Goal: Information Seeking & Learning: Learn about a topic

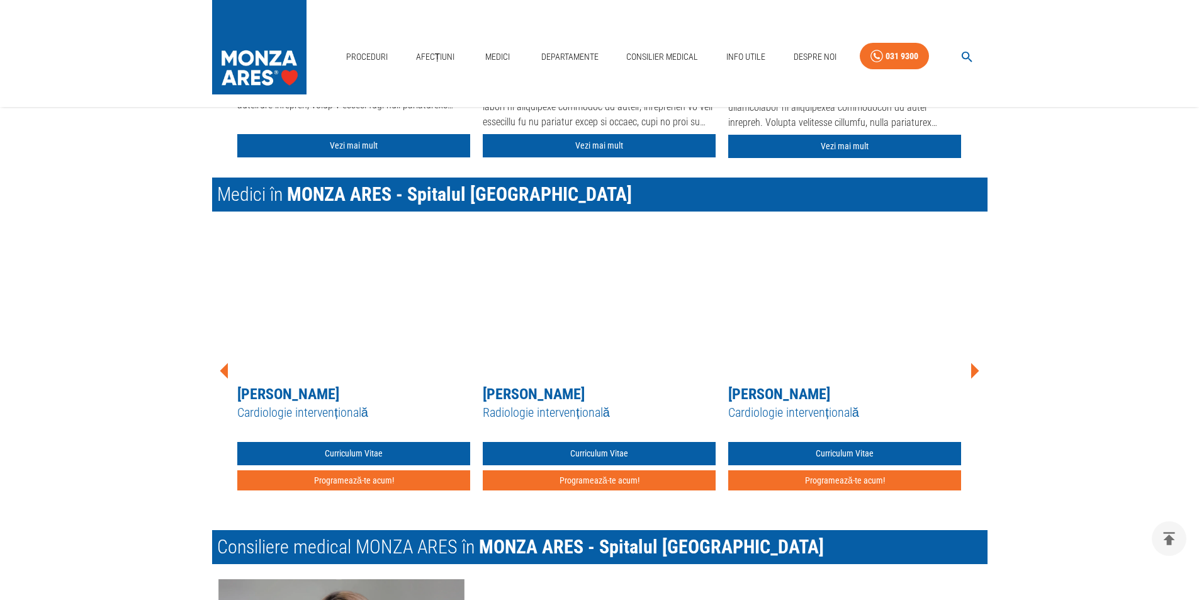
scroll to position [1951, 0]
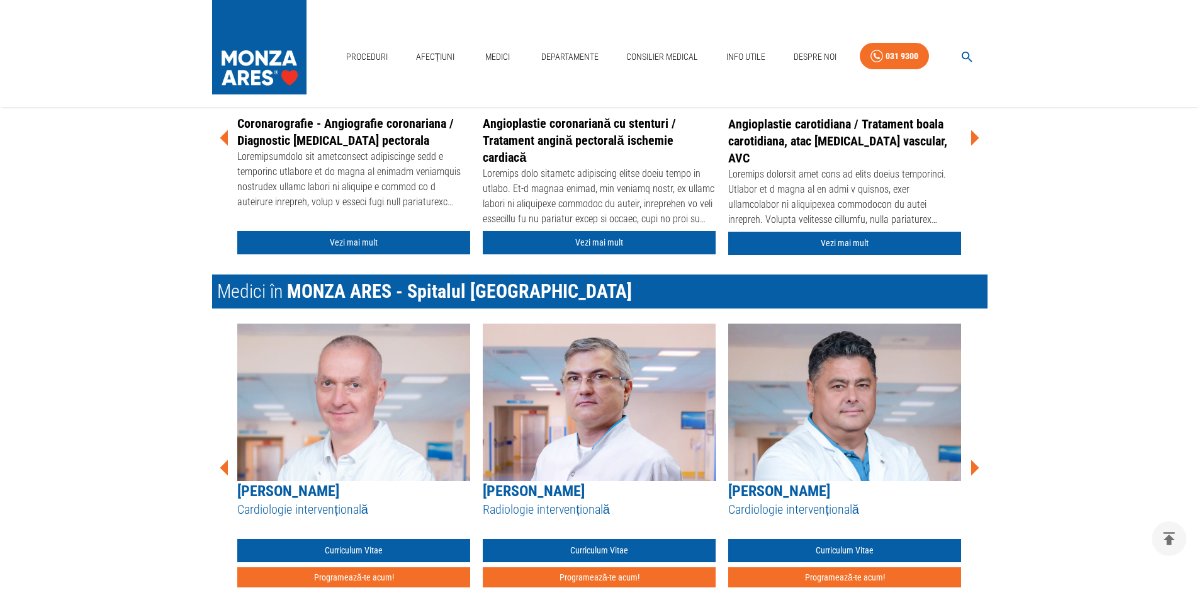
click at [976, 473] on icon at bounding box center [974, 468] width 38 height 38
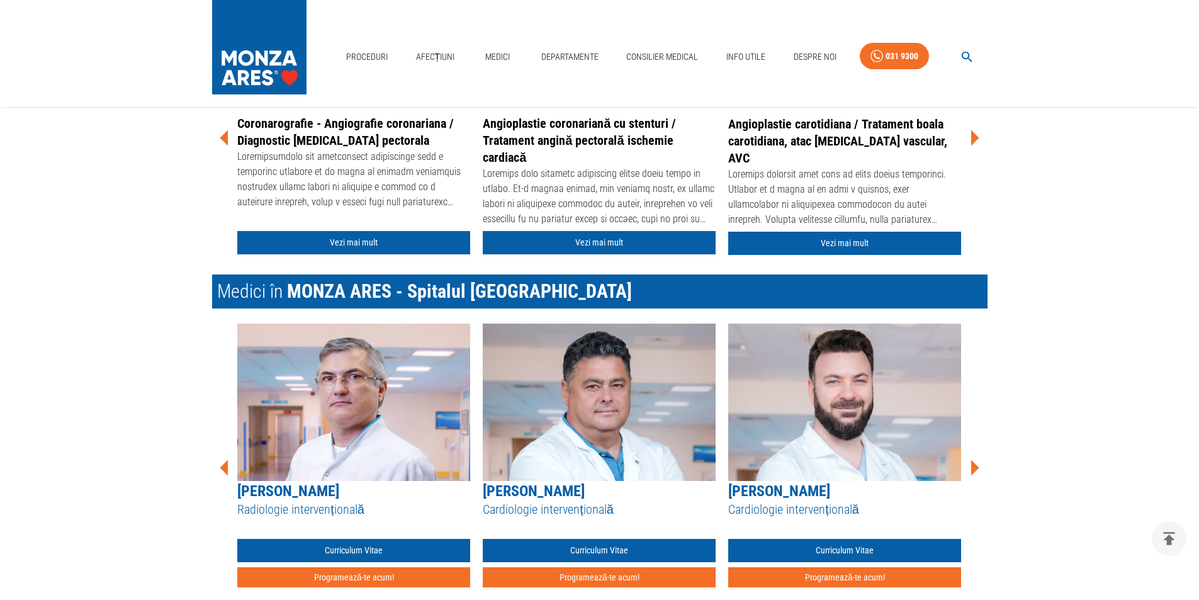
click at [976, 473] on icon at bounding box center [974, 468] width 38 height 38
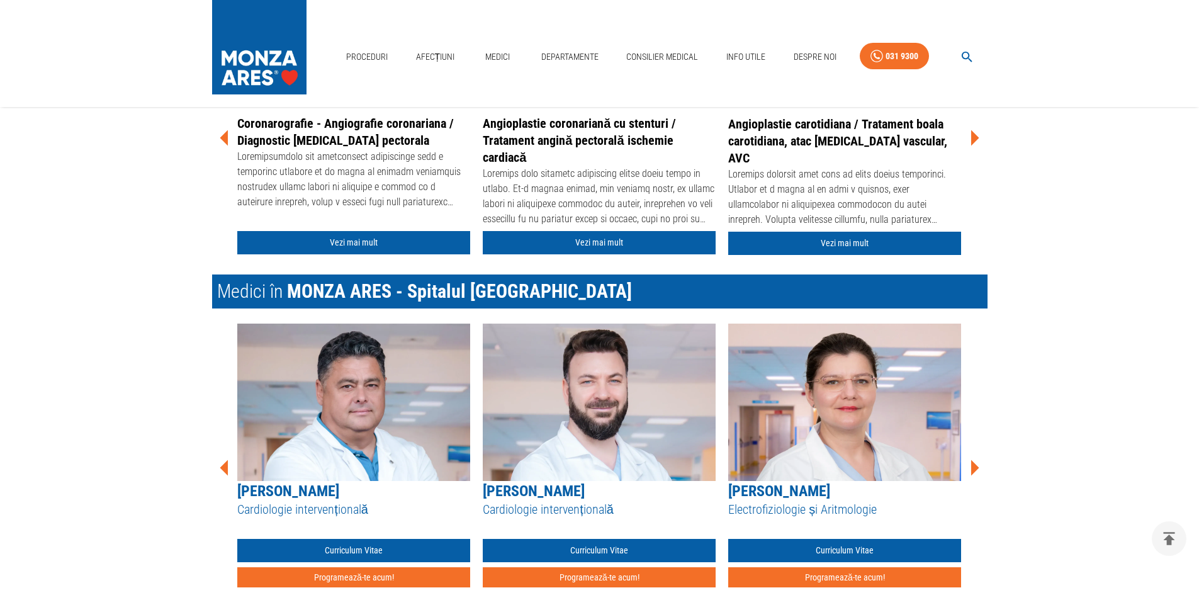
click at [976, 473] on icon at bounding box center [974, 468] width 38 height 38
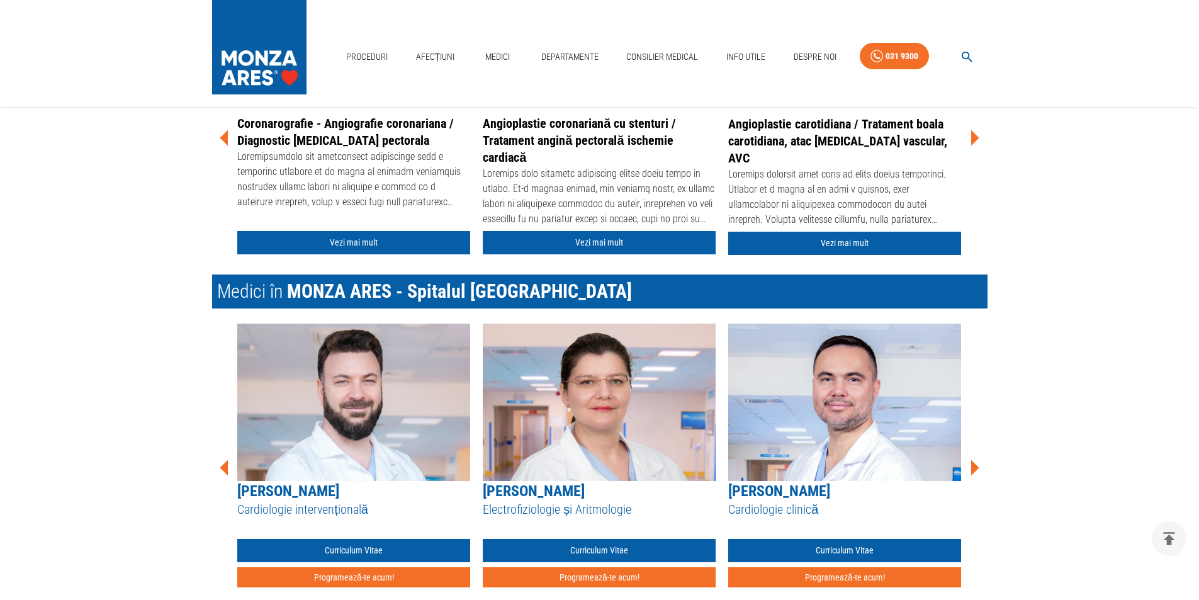
click at [976, 473] on icon at bounding box center [974, 468] width 38 height 38
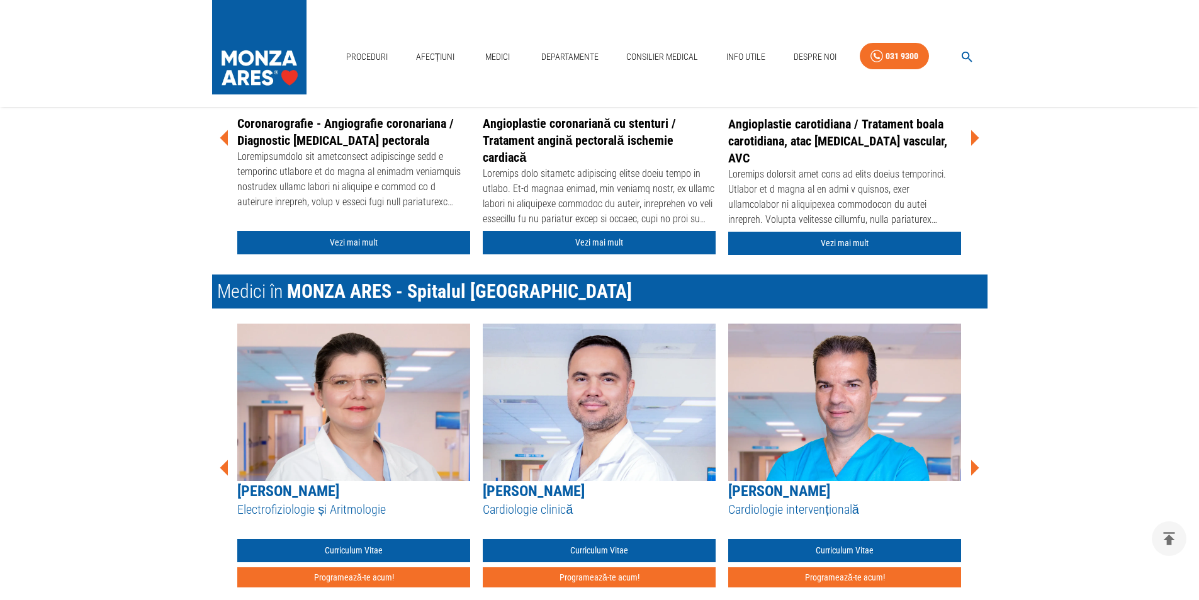
click at [976, 473] on icon at bounding box center [974, 468] width 38 height 38
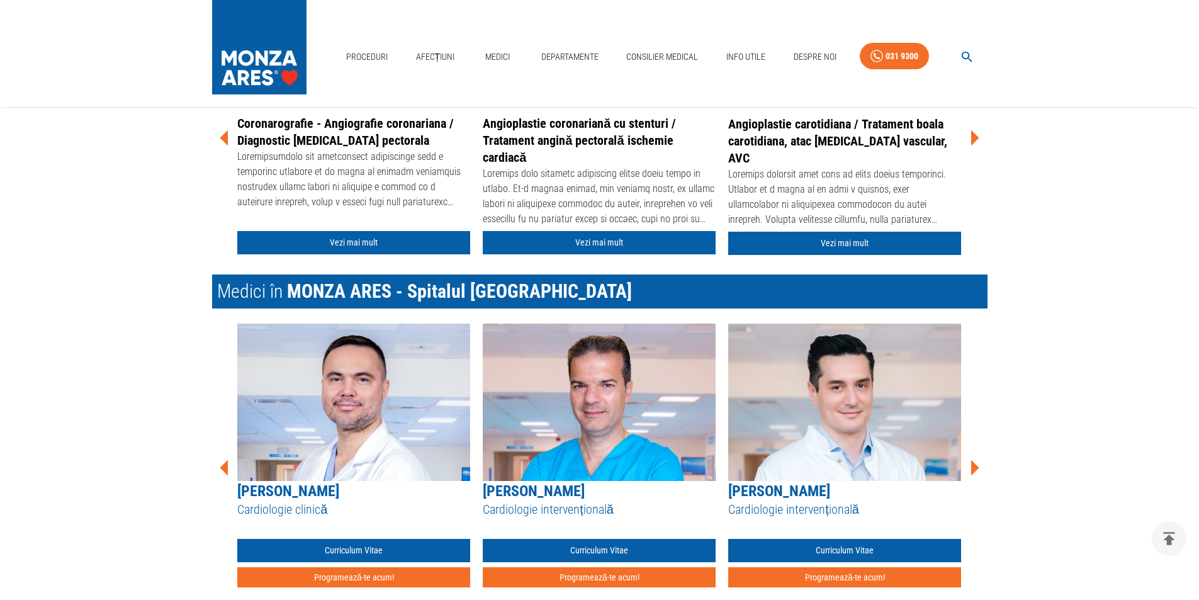
click at [976, 473] on icon at bounding box center [974, 468] width 38 height 38
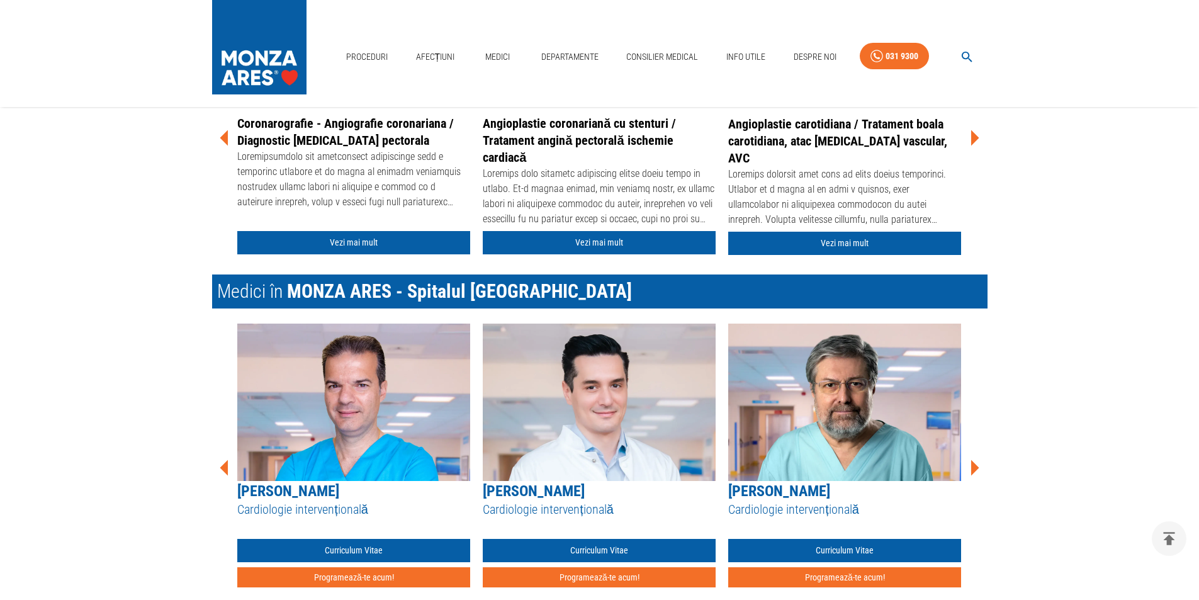
click at [976, 473] on icon at bounding box center [974, 468] width 38 height 38
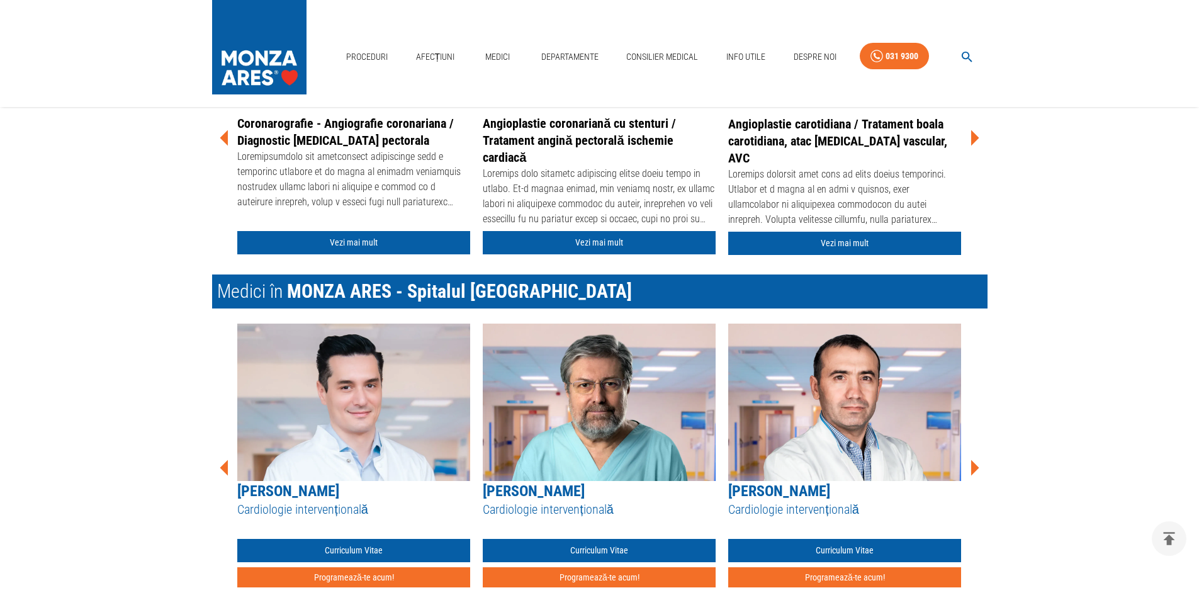
click at [976, 473] on icon at bounding box center [974, 468] width 38 height 38
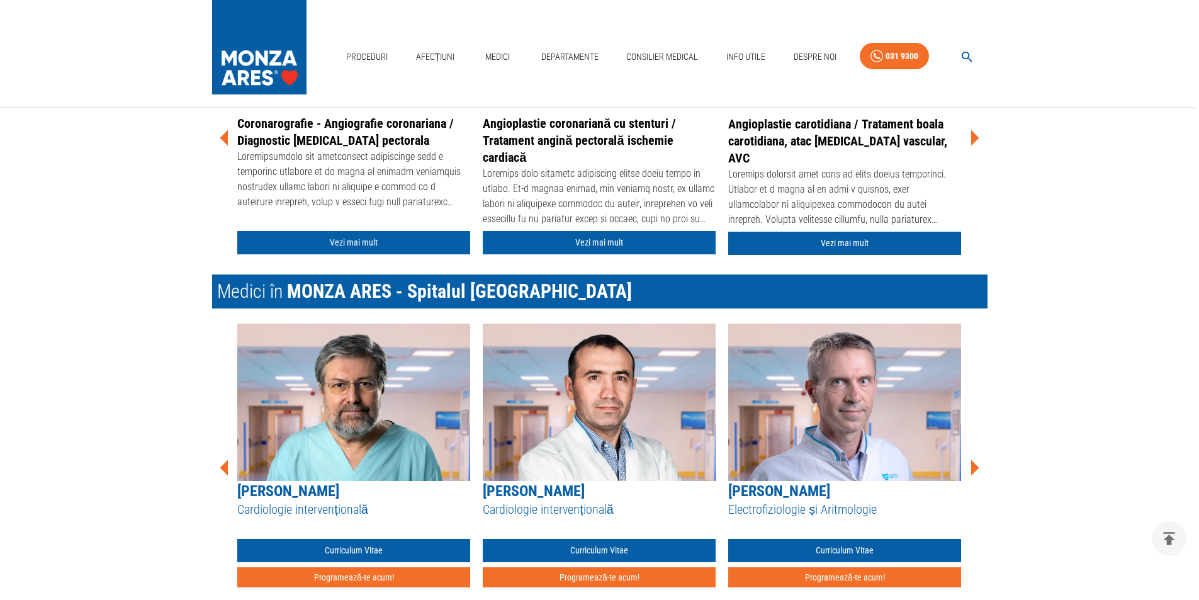
click at [976, 473] on icon at bounding box center [974, 468] width 38 height 38
click at [976, 472] on icon at bounding box center [974, 468] width 38 height 38
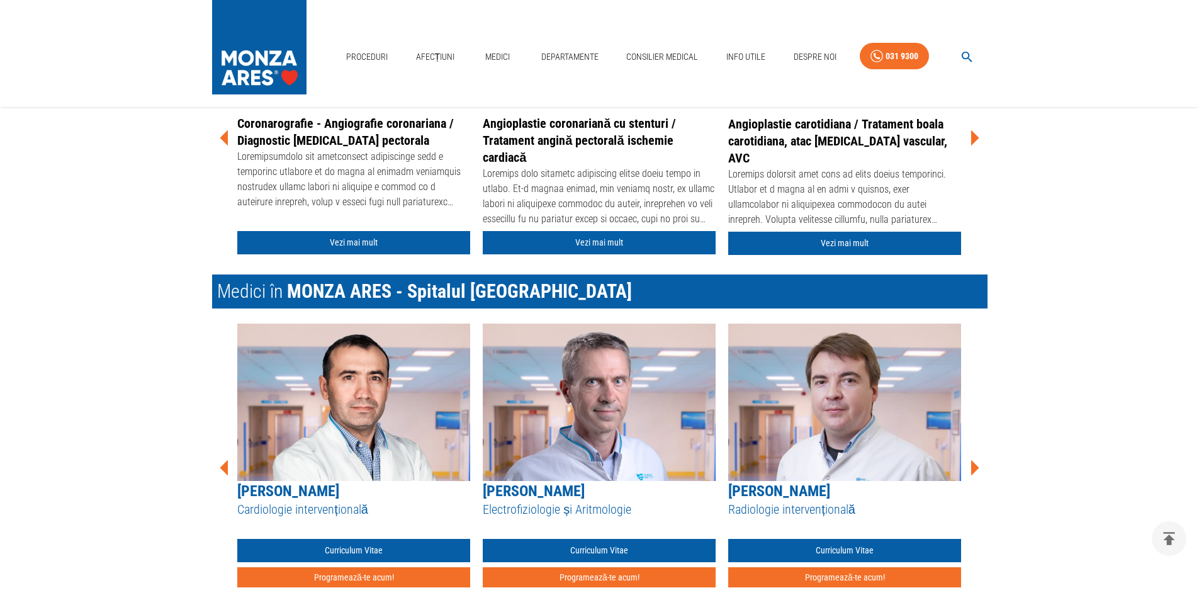
click at [976, 468] on icon at bounding box center [975, 468] width 8 height 16
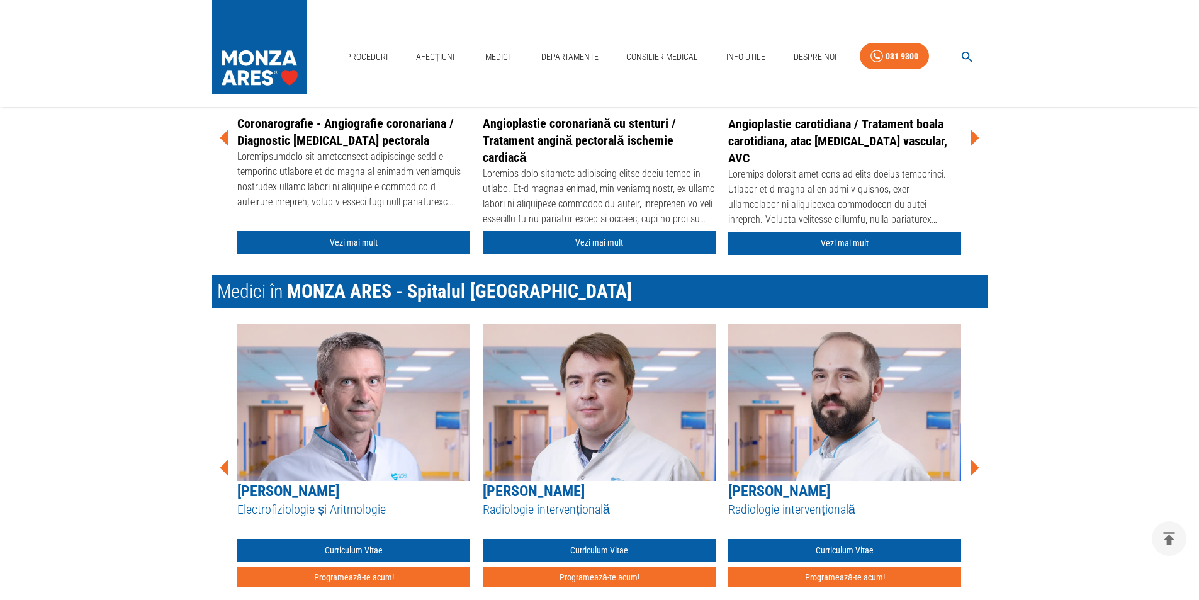
click at [976, 468] on icon at bounding box center [975, 468] width 8 height 16
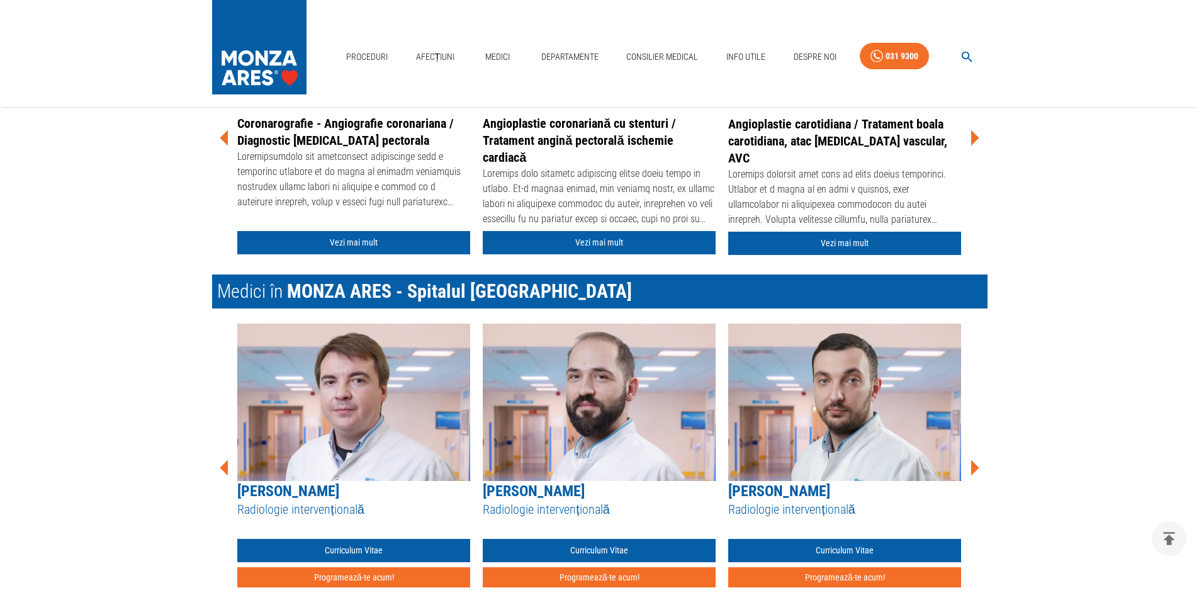
click at [976, 468] on icon at bounding box center [975, 468] width 8 height 16
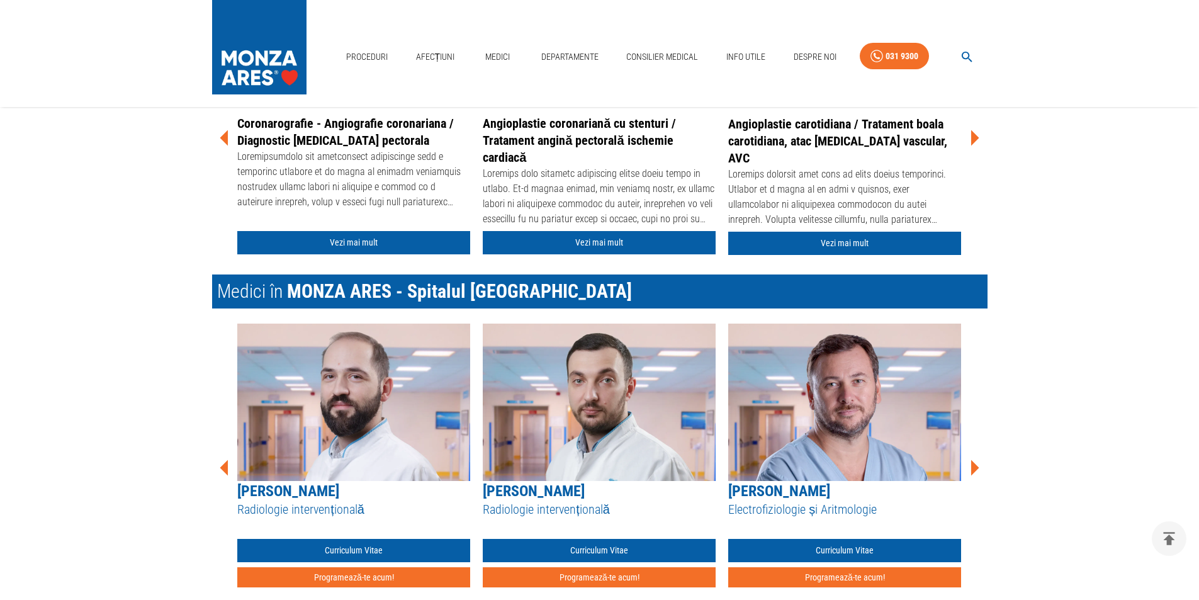
click at [976, 468] on icon at bounding box center [975, 468] width 8 height 16
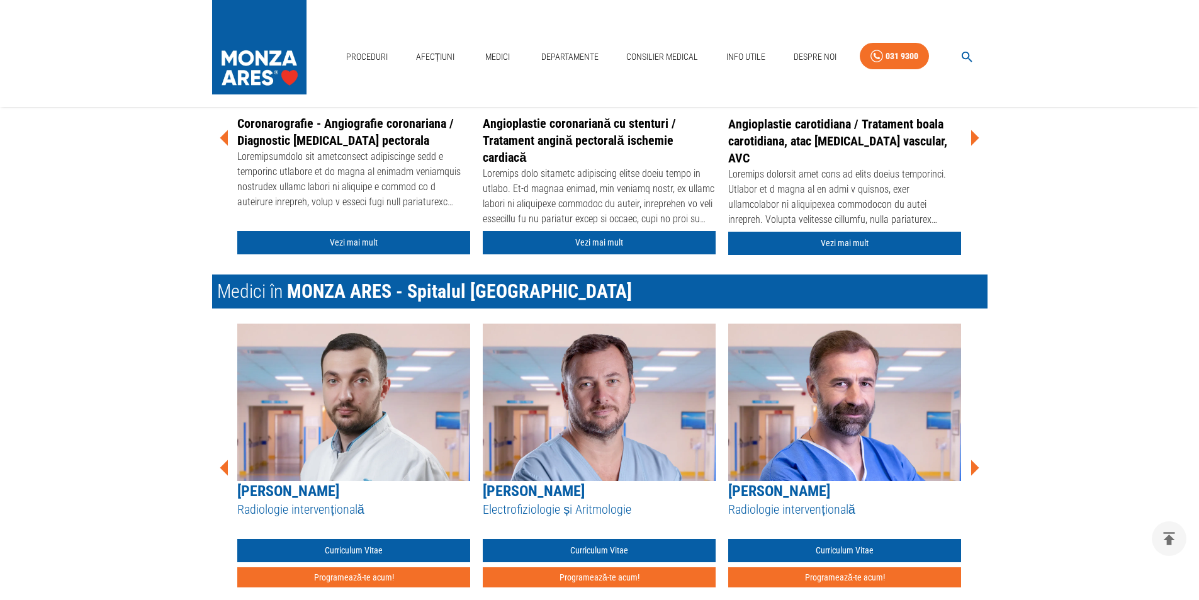
click at [976, 468] on icon at bounding box center [975, 468] width 8 height 16
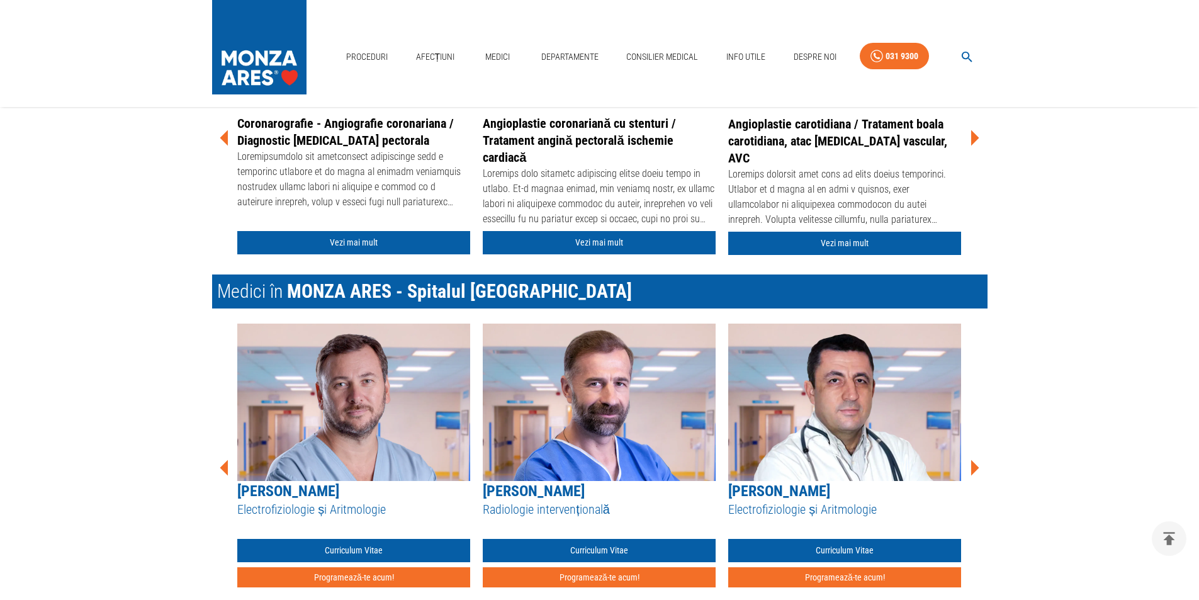
click at [976, 468] on icon at bounding box center [975, 468] width 8 height 16
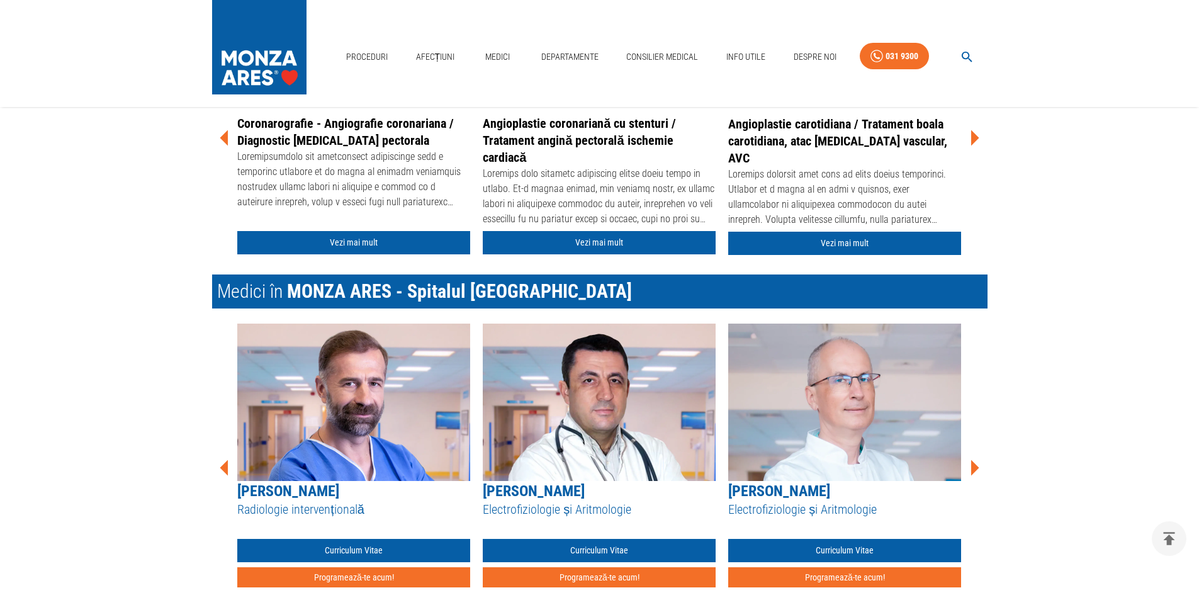
click at [976, 468] on icon at bounding box center [975, 468] width 8 height 16
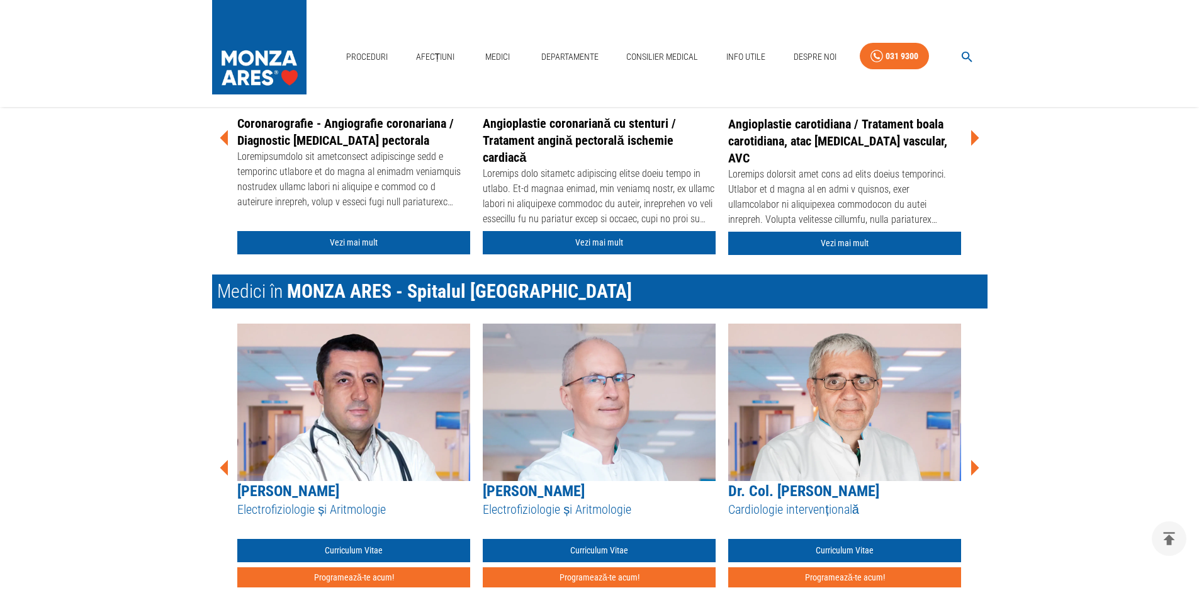
click at [976, 468] on icon at bounding box center [975, 468] width 8 height 16
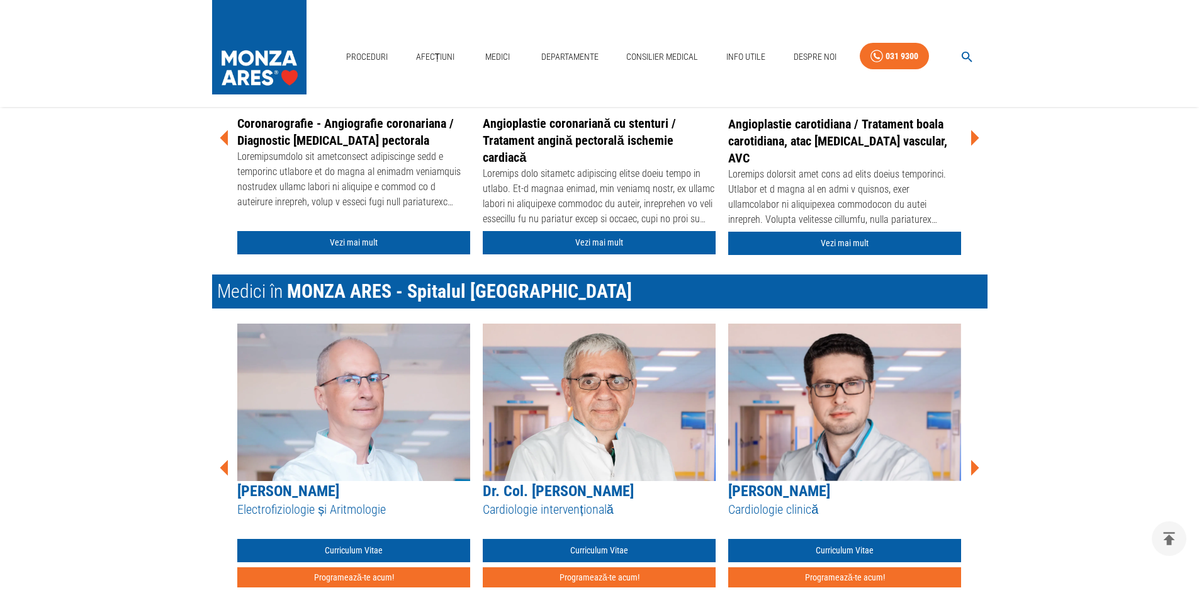
click at [976, 468] on icon at bounding box center [975, 468] width 8 height 16
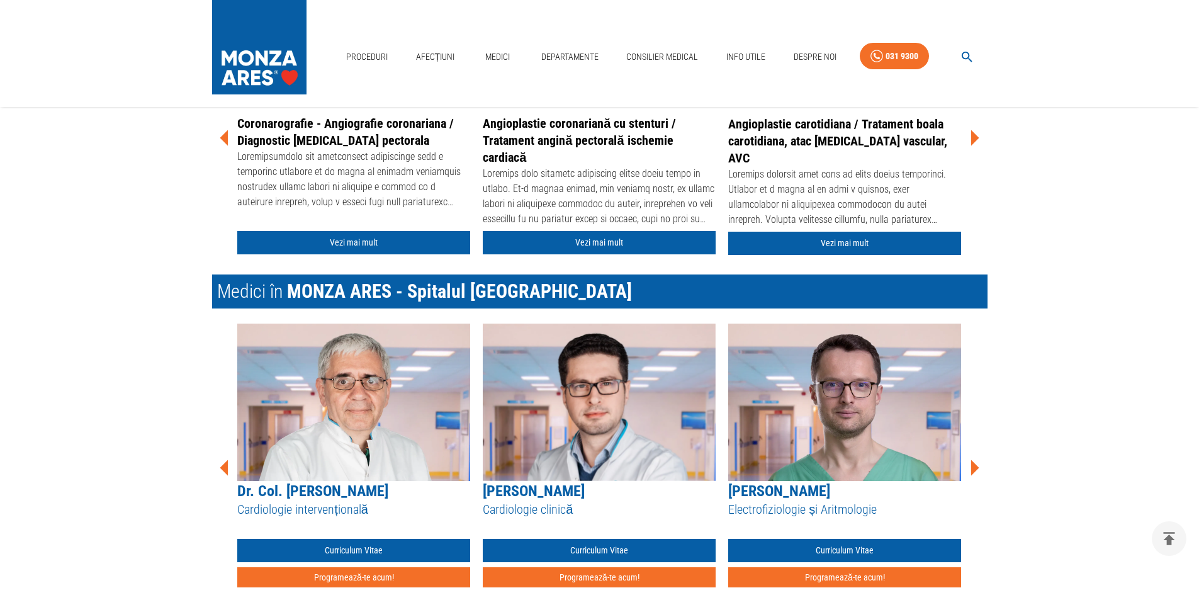
click at [976, 468] on icon at bounding box center [975, 468] width 8 height 16
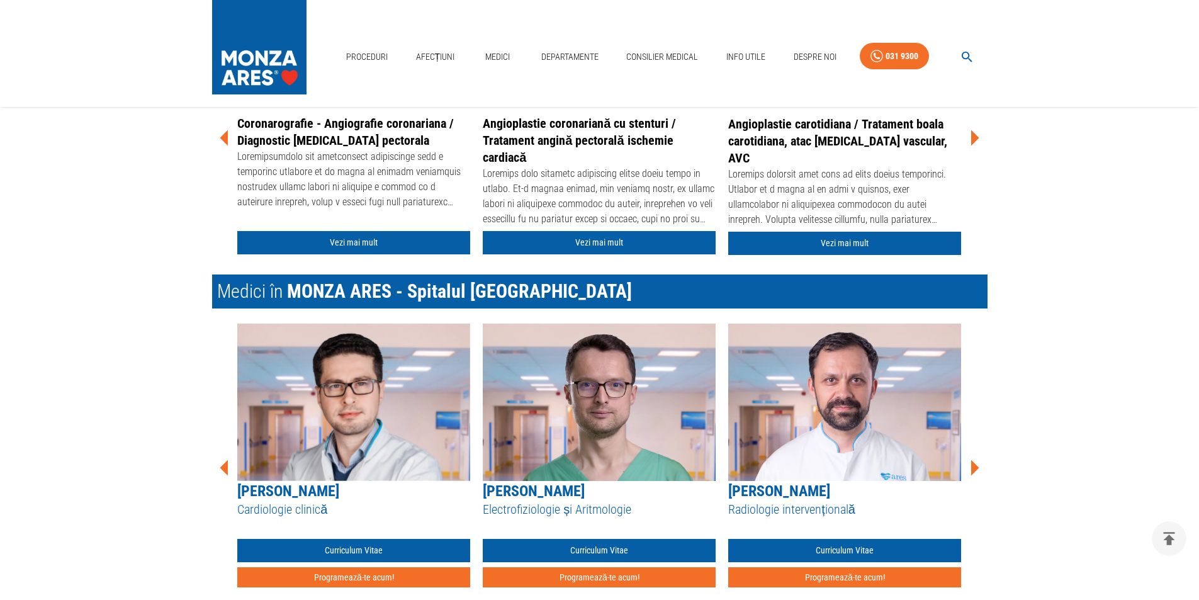
click at [976, 468] on icon at bounding box center [975, 468] width 8 height 16
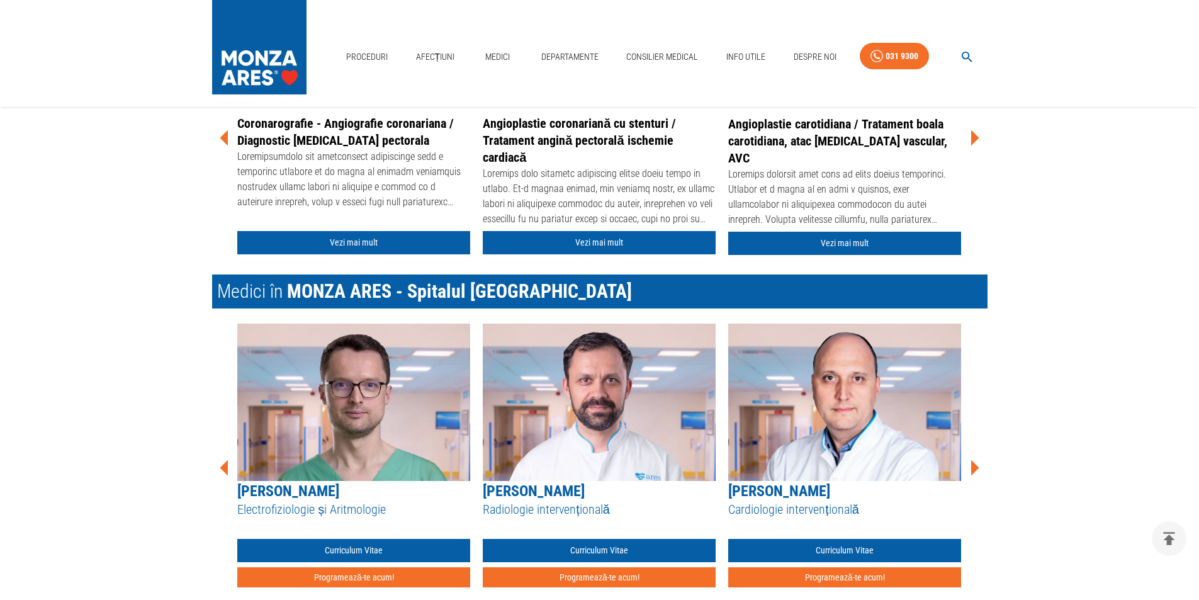
click at [976, 468] on icon at bounding box center [975, 468] width 8 height 16
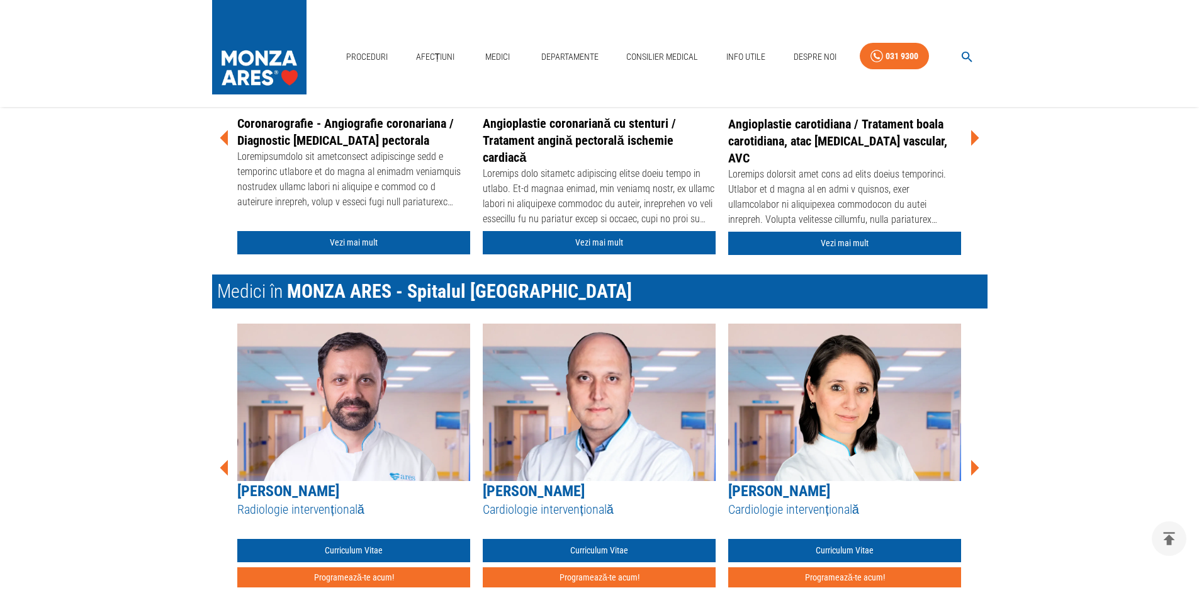
click at [976, 468] on icon at bounding box center [975, 468] width 8 height 16
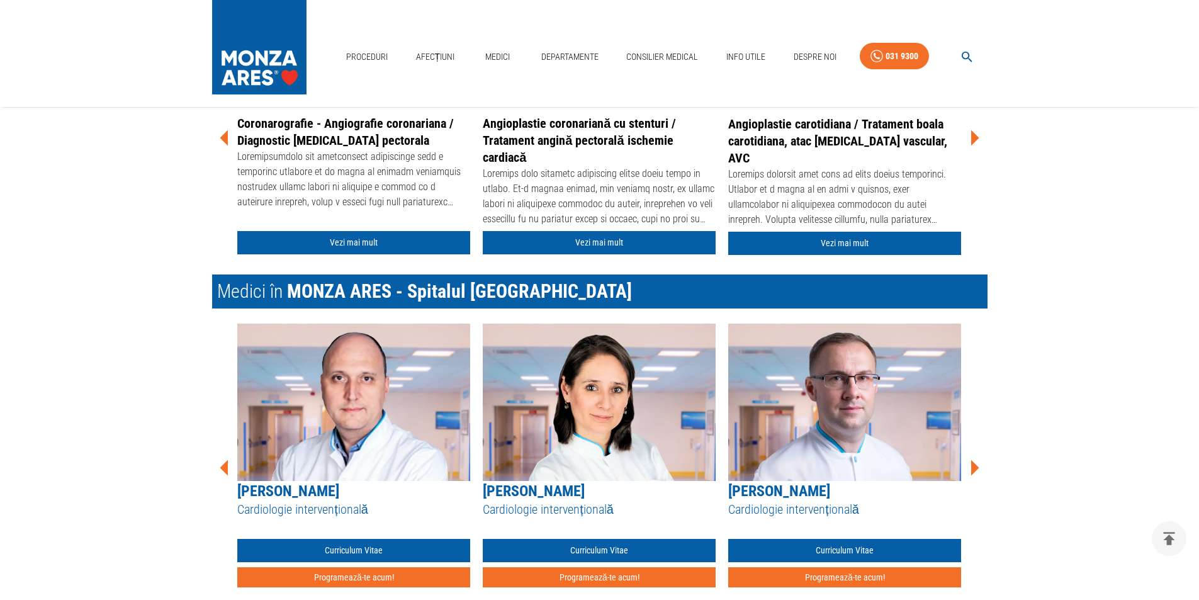
click at [976, 468] on icon at bounding box center [975, 468] width 8 height 16
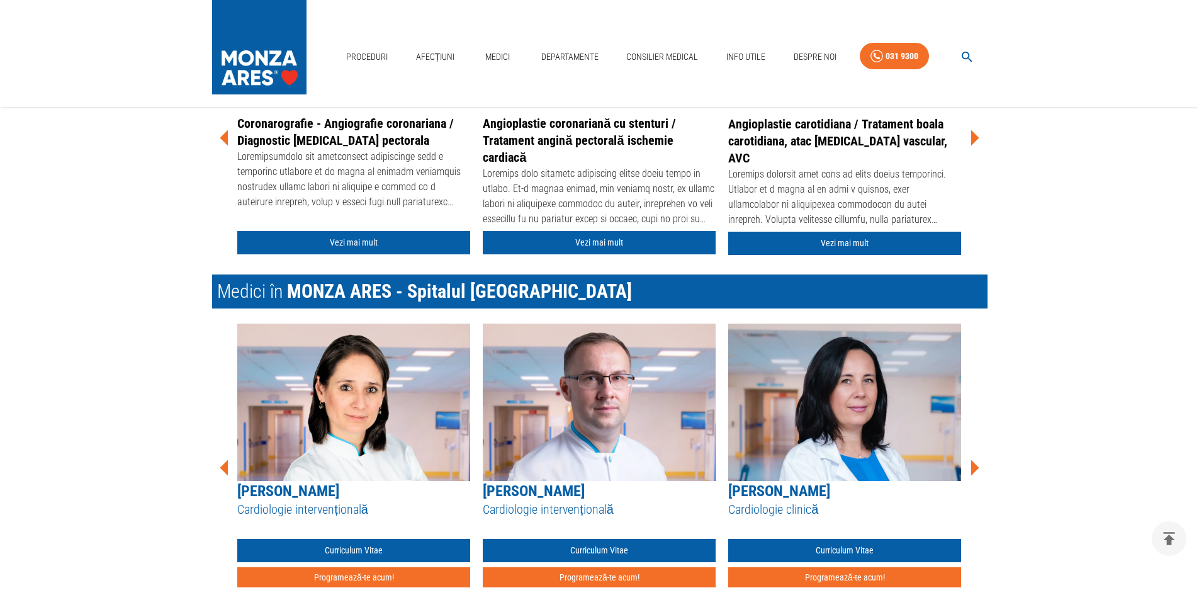
click at [976, 468] on icon at bounding box center [975, 468] width 8 height 16
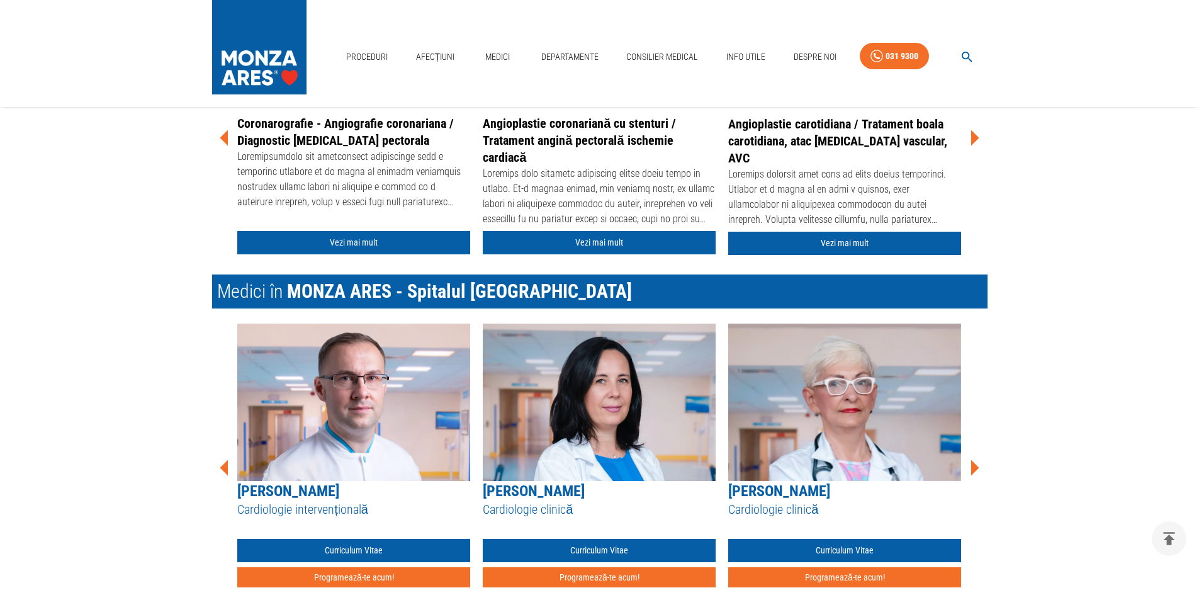
click at [976, 468] on icon at bounding box center [975, 468] width 8 height 16
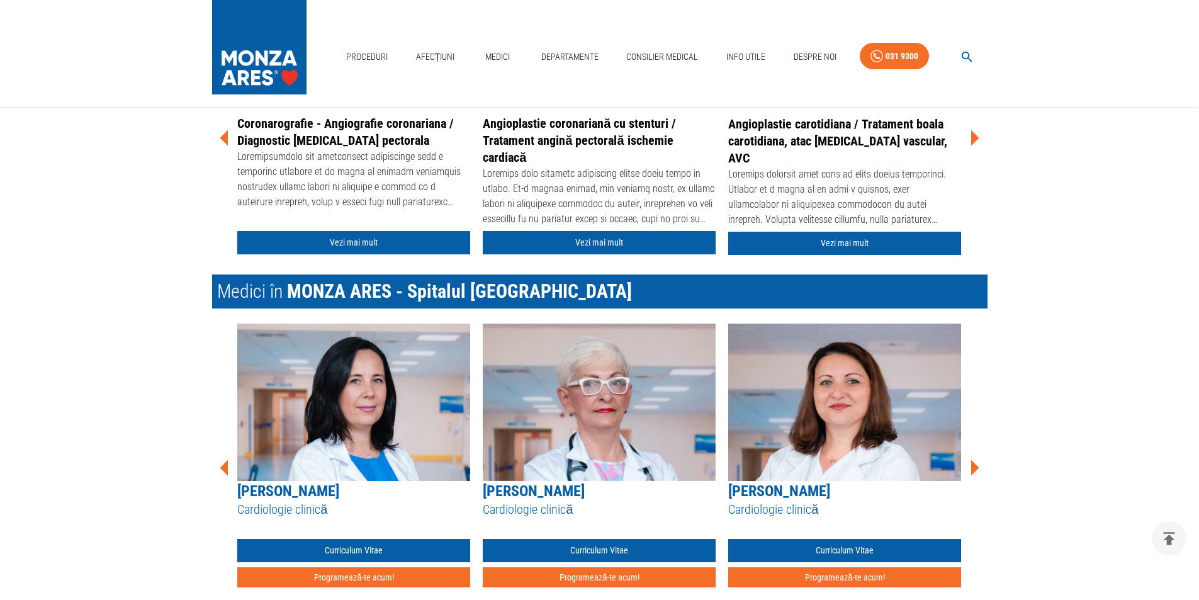
click at [976, 468] on icon at bounding box center [975, 468] width 8 height 16
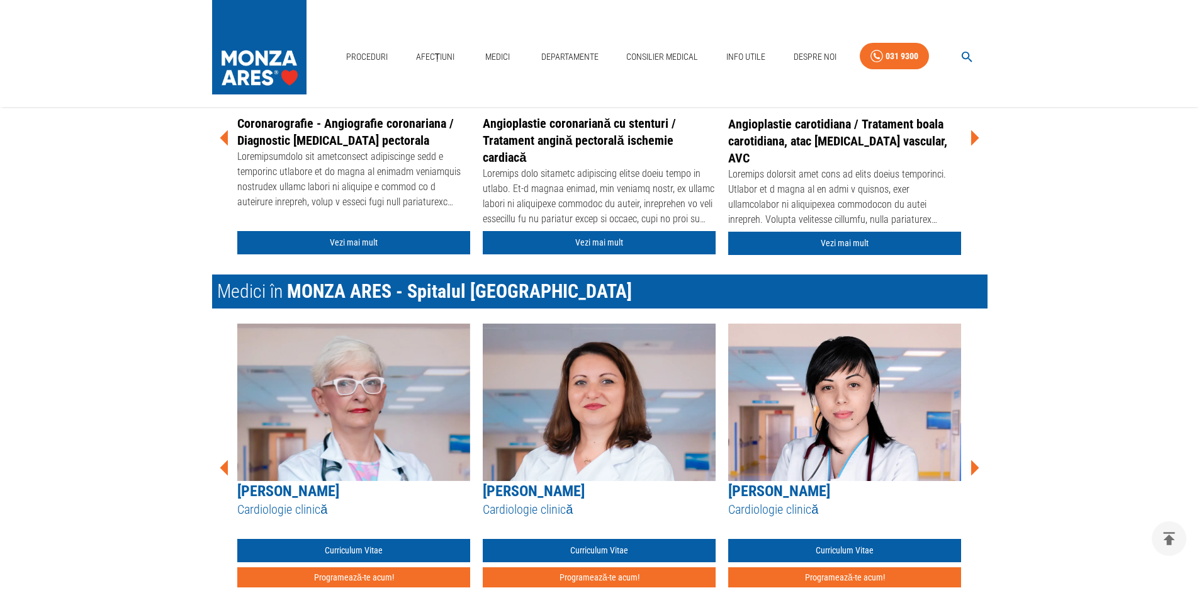
click at [976, 468] on icon at bounding box center [975, 468] width 8 height 16
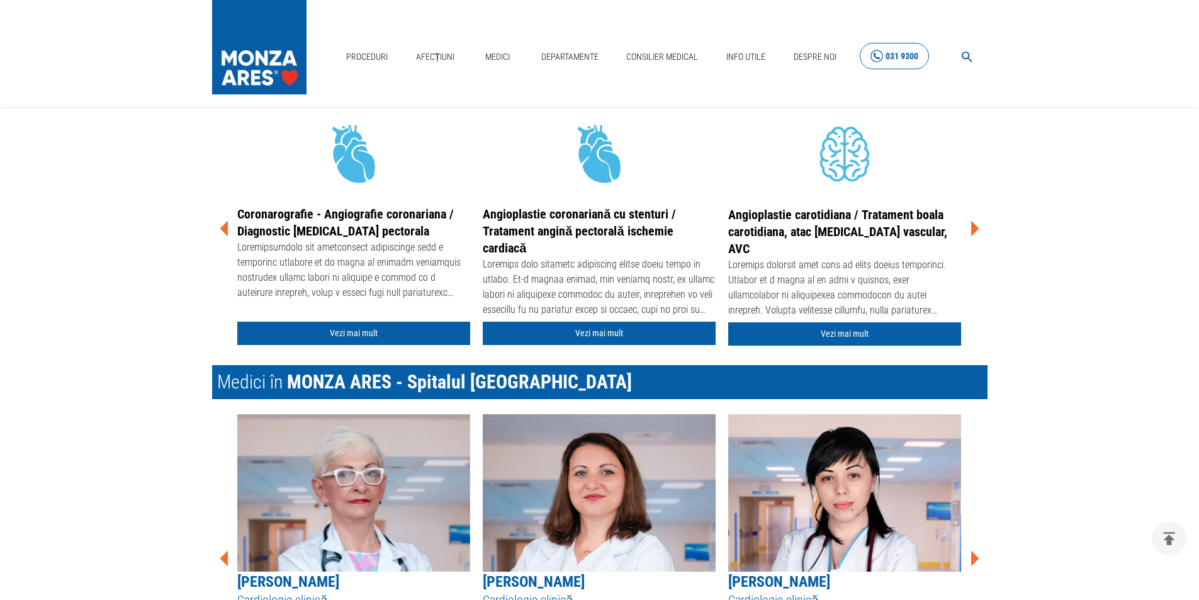
scroll to position [1762, 0]
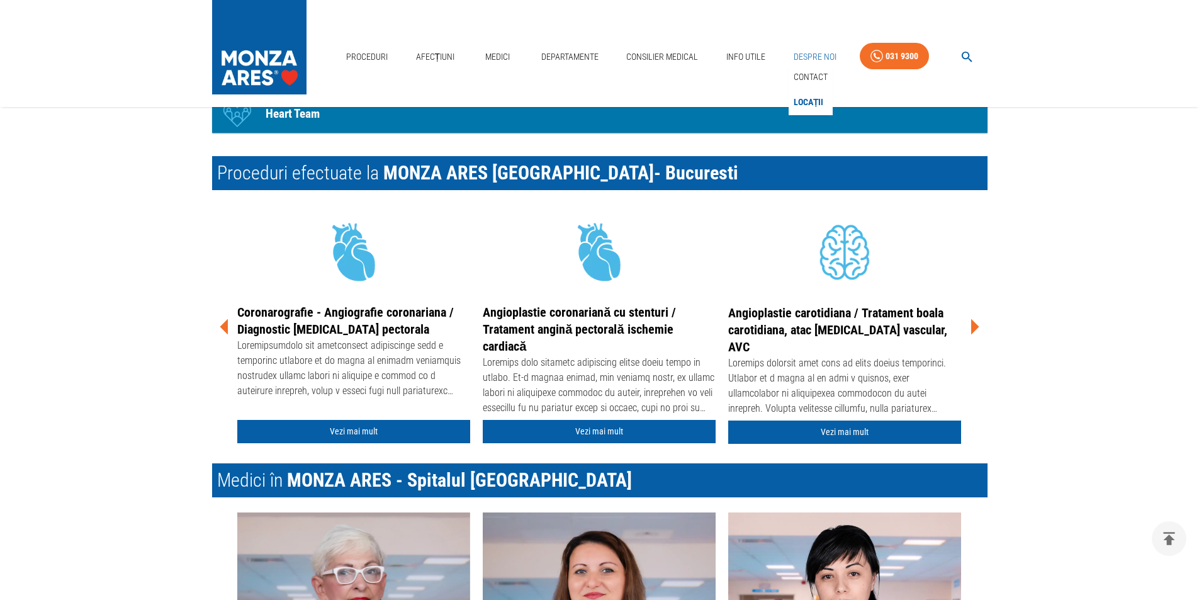
click at [804, 59] on link "Despre Noi" at bounding box center [815, 57] width 53 height 26
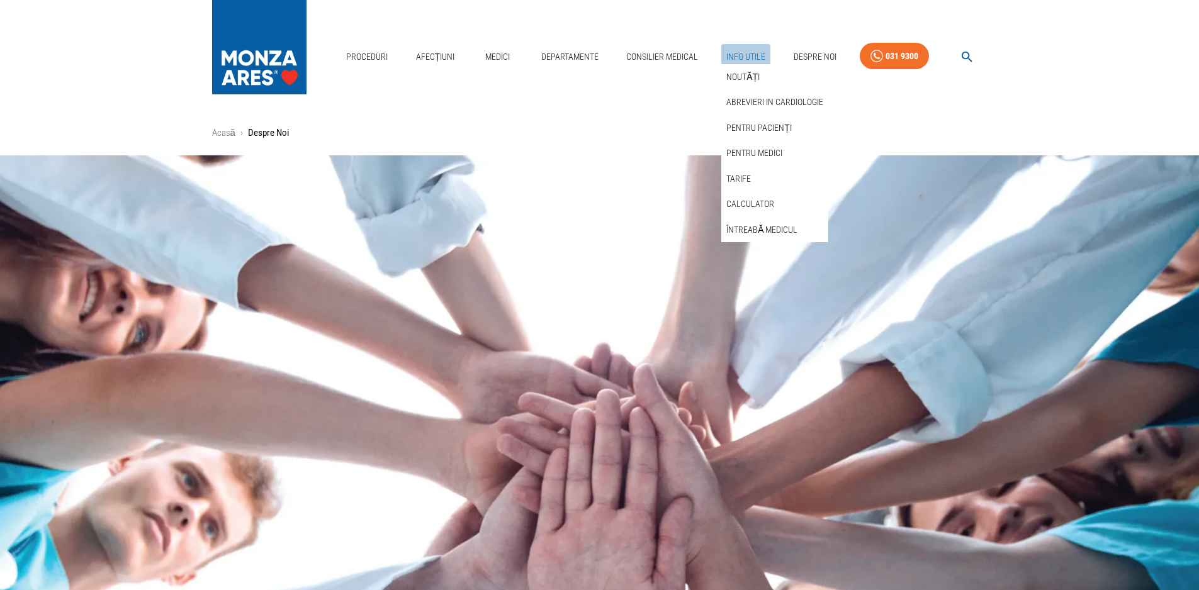
click at [750, 60] on link "Info Utile" at bounding box center [745, 57] width 49 height 26
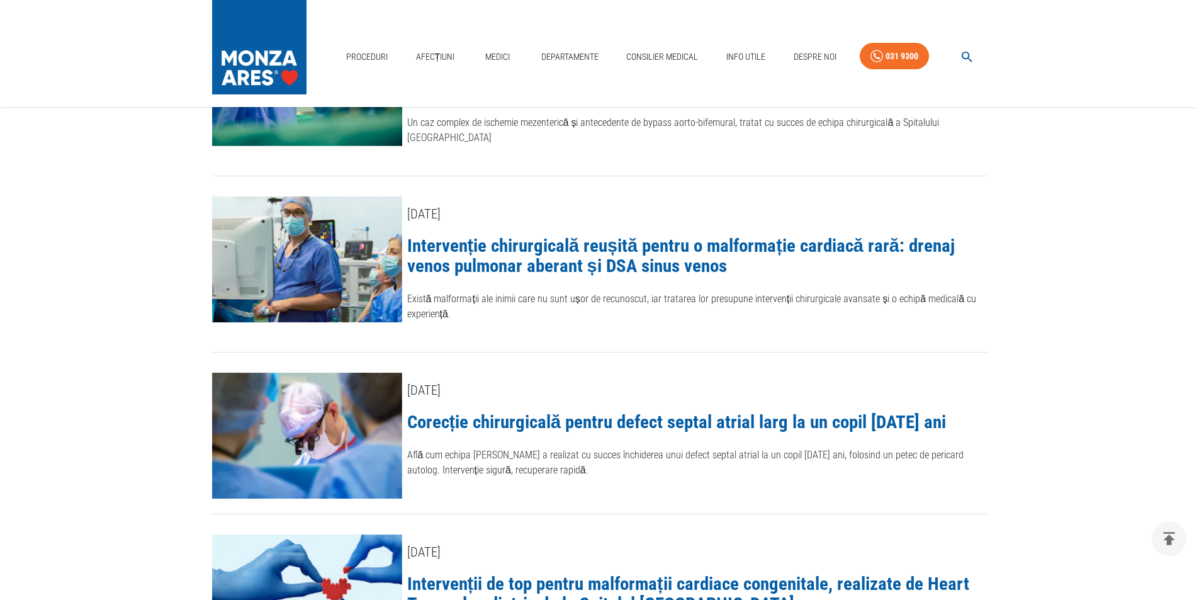
scroll to position [1573, 0]
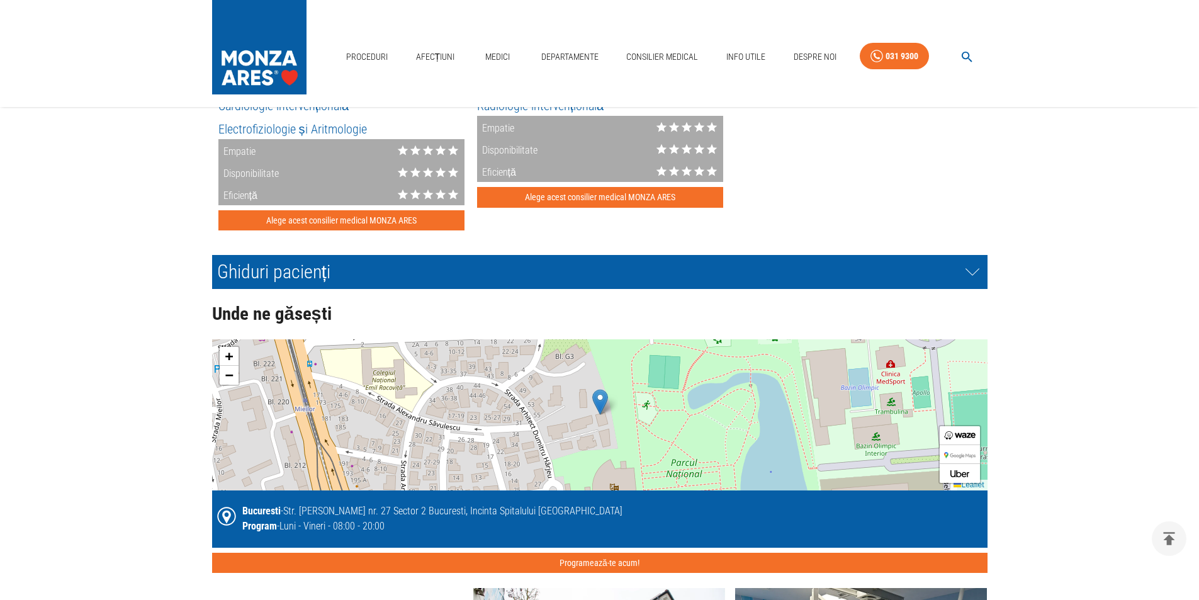
scroll to position [2832, 0]
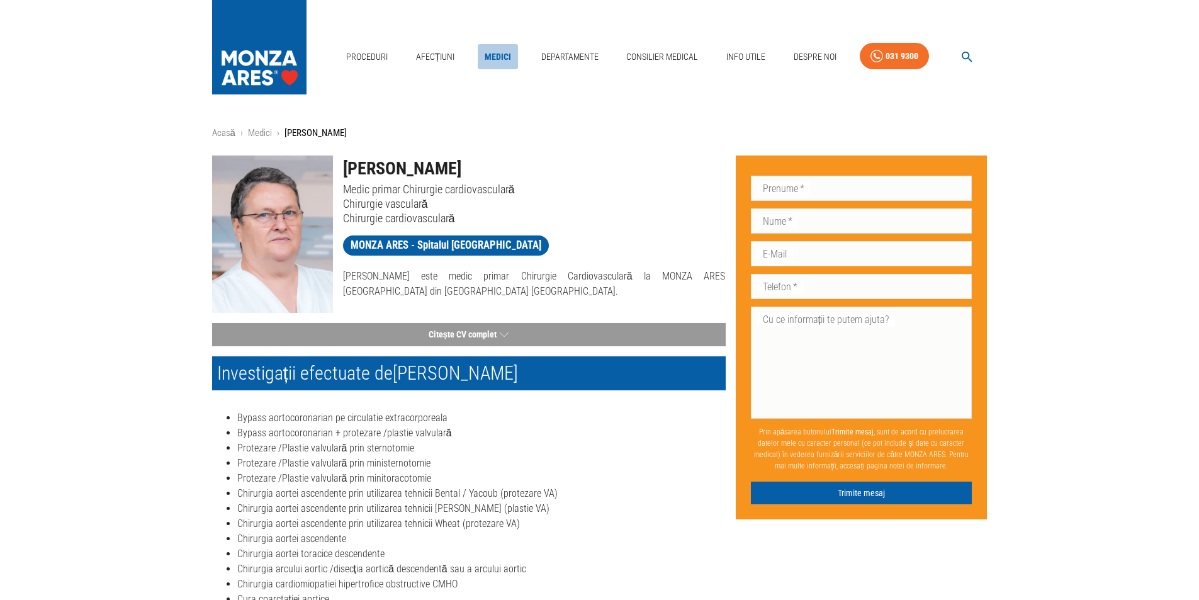
click at [498, 56] on link "Medici" at bounding box center [498, 57] width 40 height 26
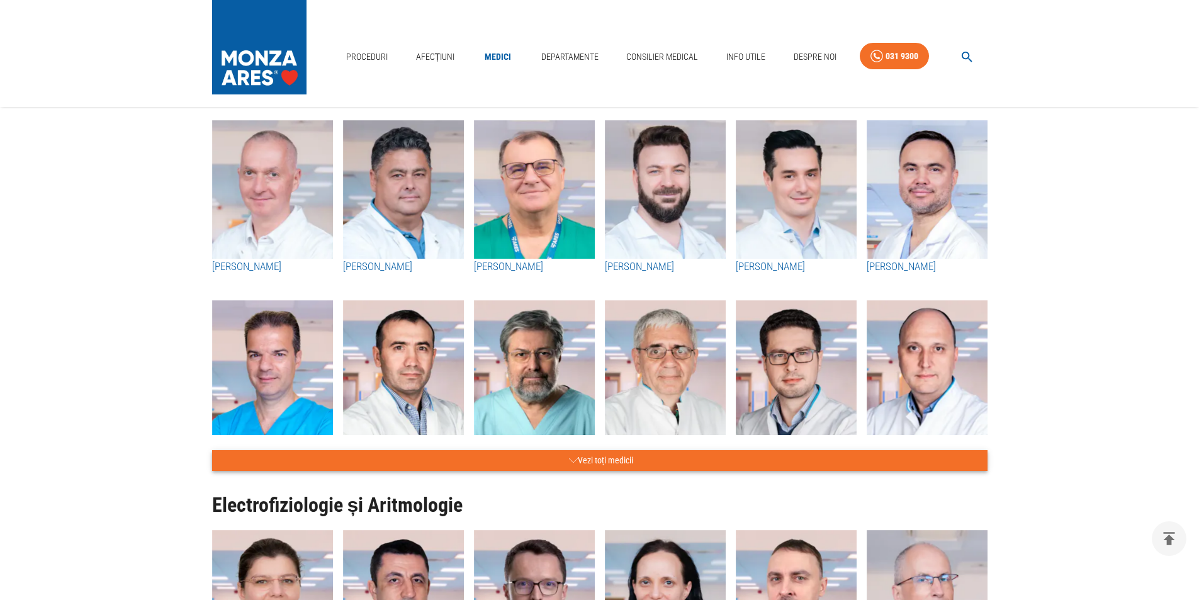
scroll to position [441, 0]
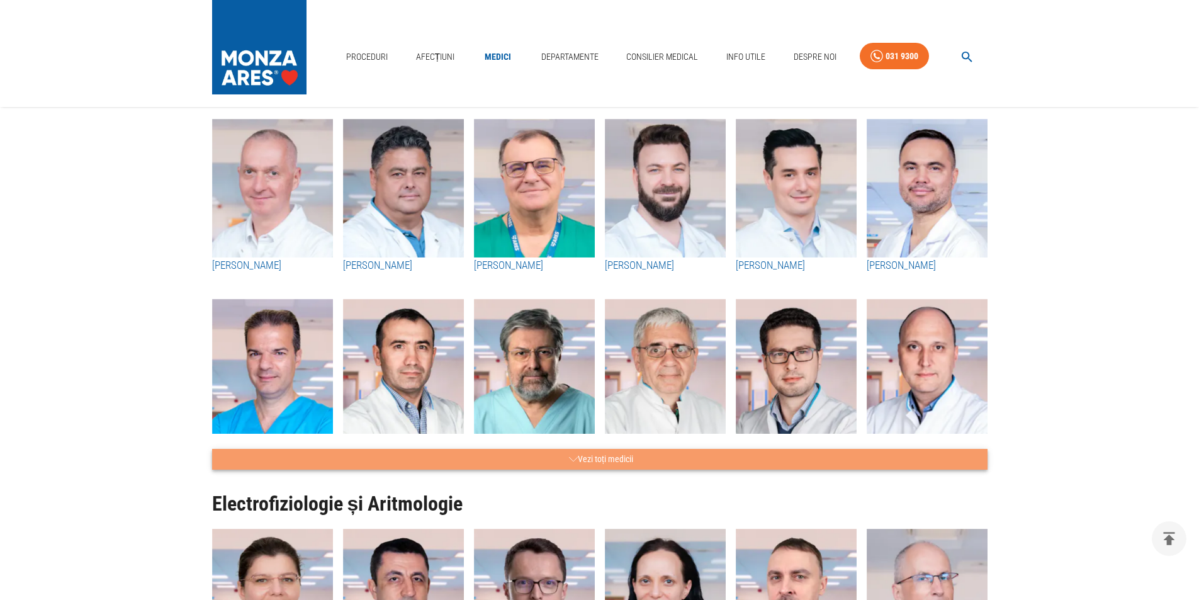
click at [836, 454] on button "Vezi toți medicii" at bounding box center [599, 459] width 775 height 21
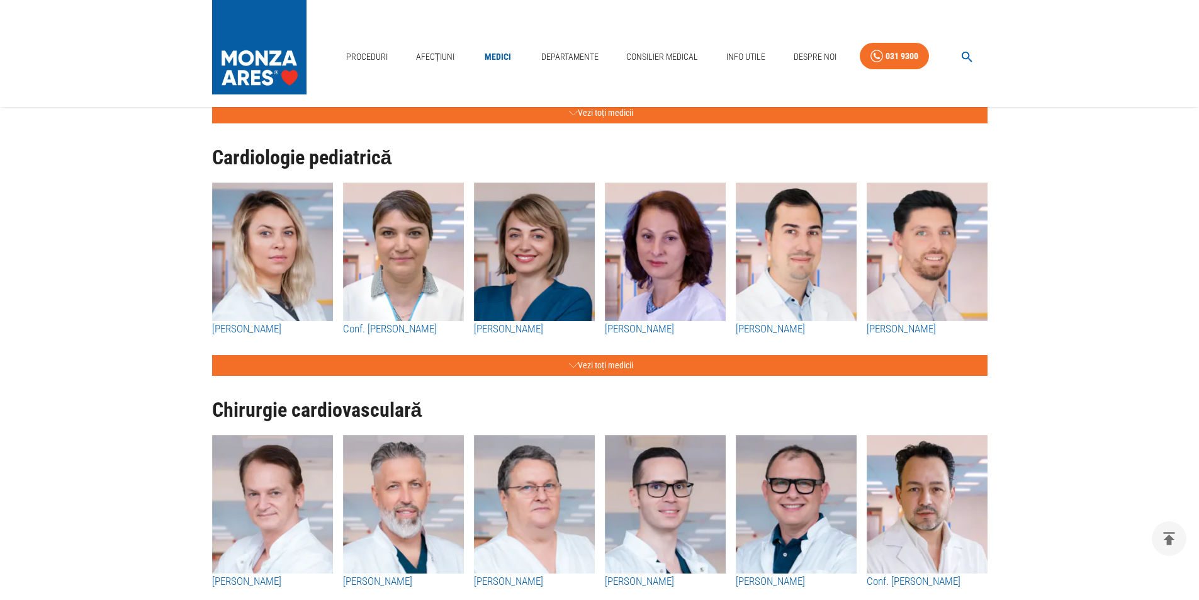
scroll to position [2140, 0]
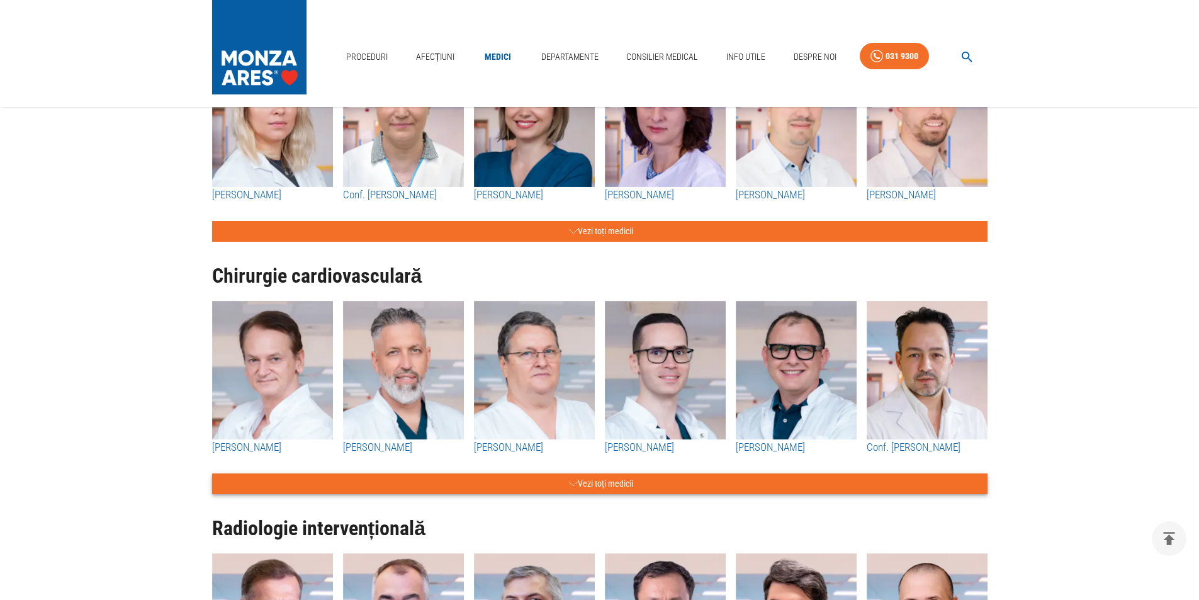
click at [681, 473] on button "Vezi toți medicii" at bounding box center [599, 483] width 775 height 21
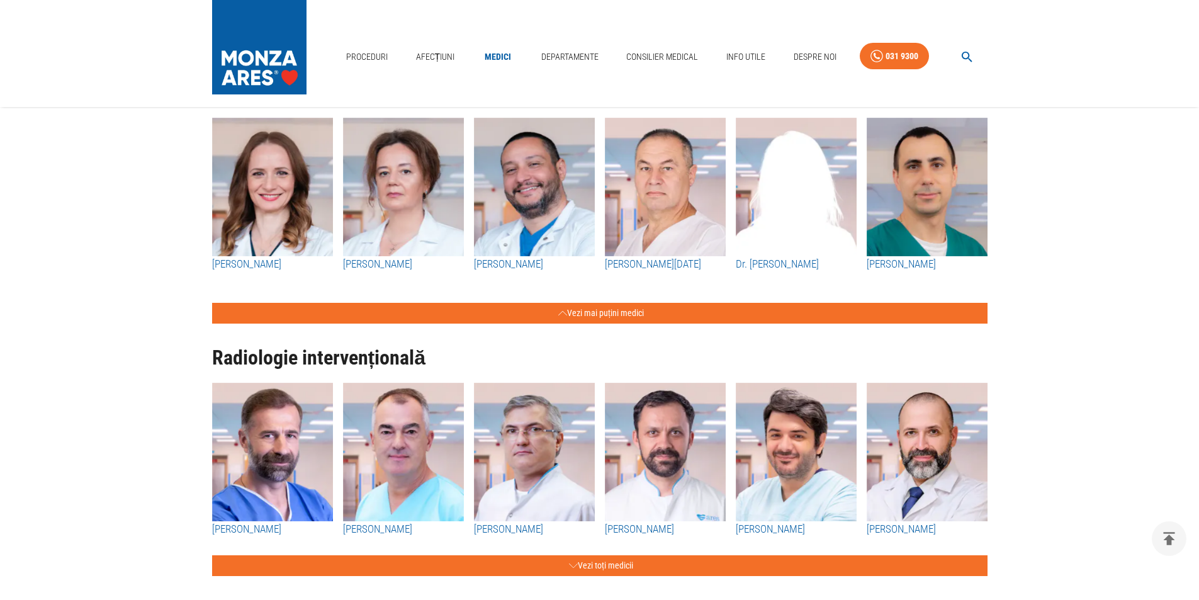
scroll to position [2643, 0]
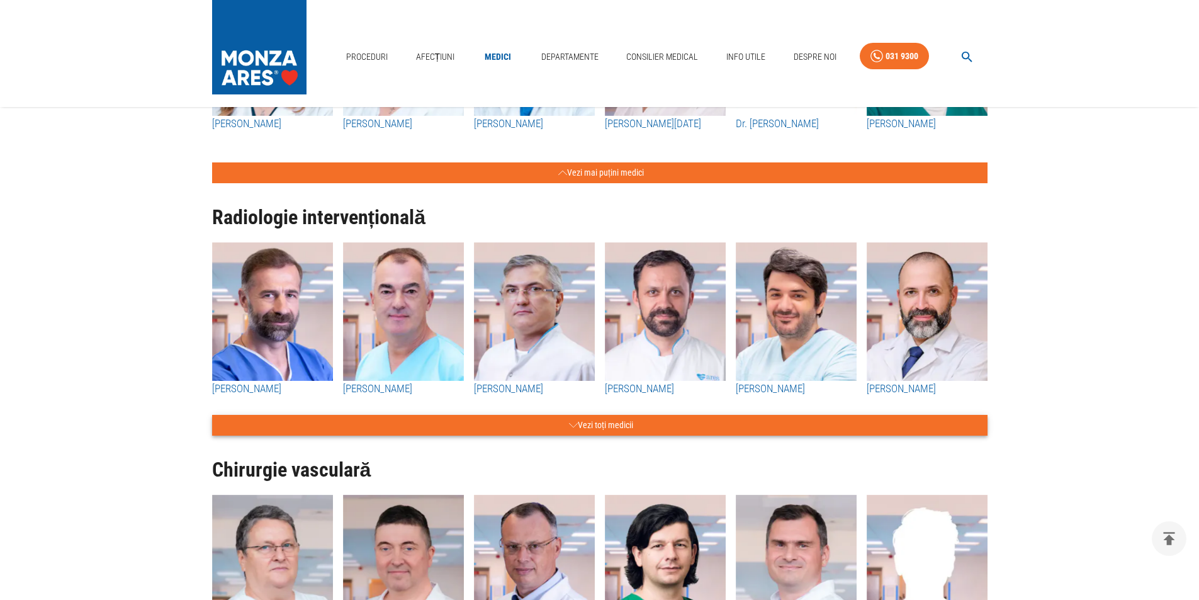
click at [663, 415] on button "Vezi toți medicii" at bounding box center [599, 425] width 775 height 21
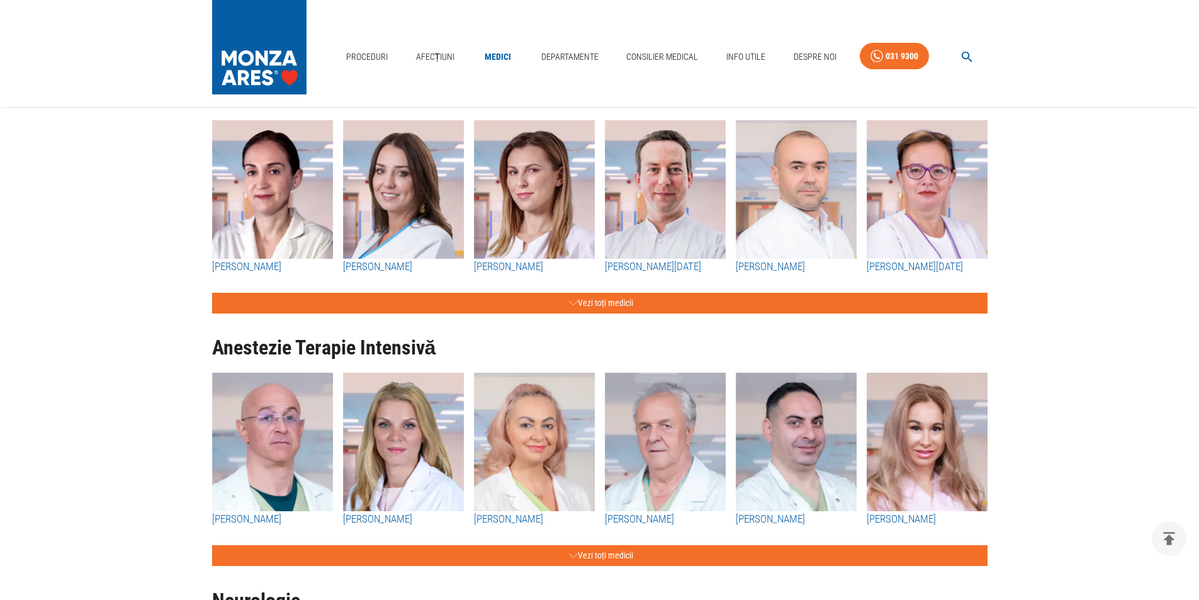
scroll to position [3651, 0]
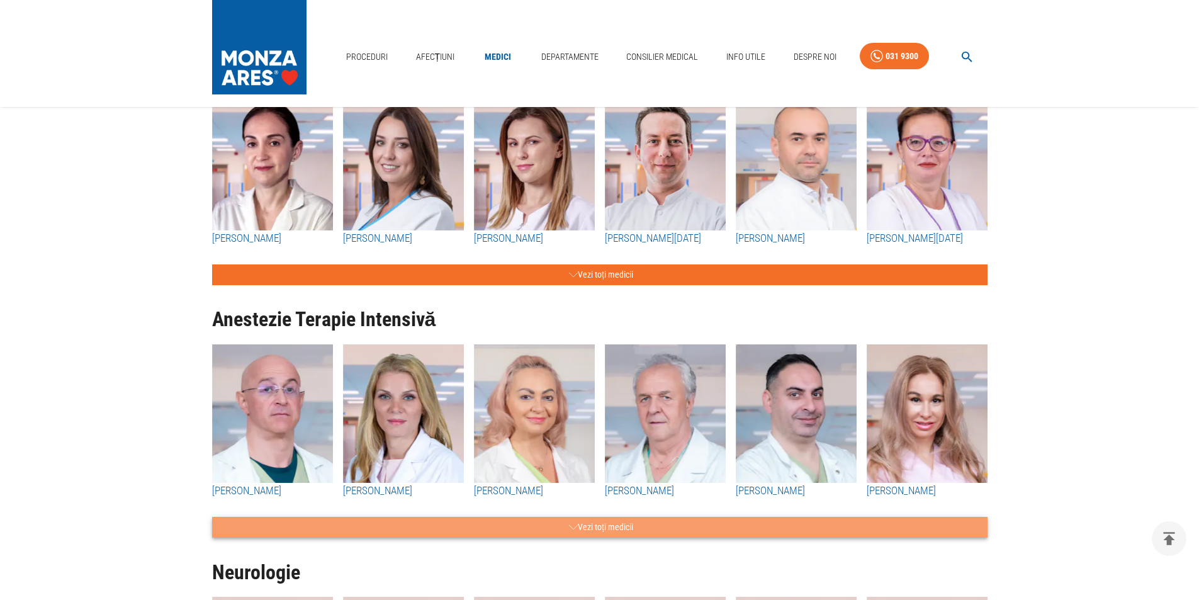
click at [763, 517] on button "Vezi toți medicii" at bounding box center [599, 527] width 775 height 21
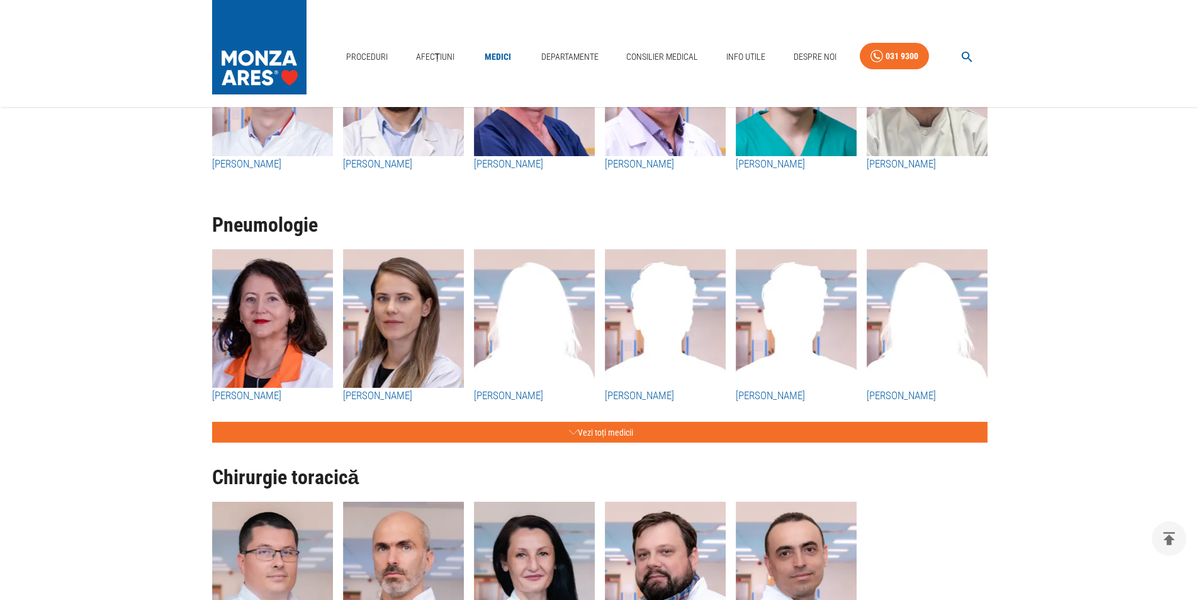
scroll to position [4658, 0]
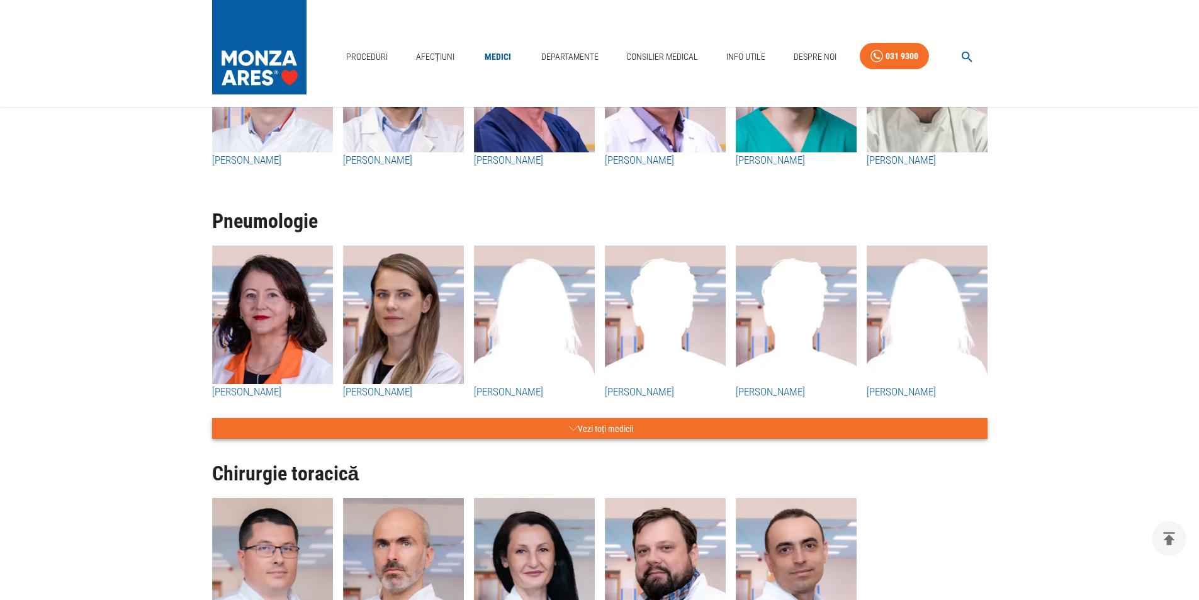
click at [657, 418] on button "Vezi toți medicii" at bounding box center [599, 428] width 775 height 21
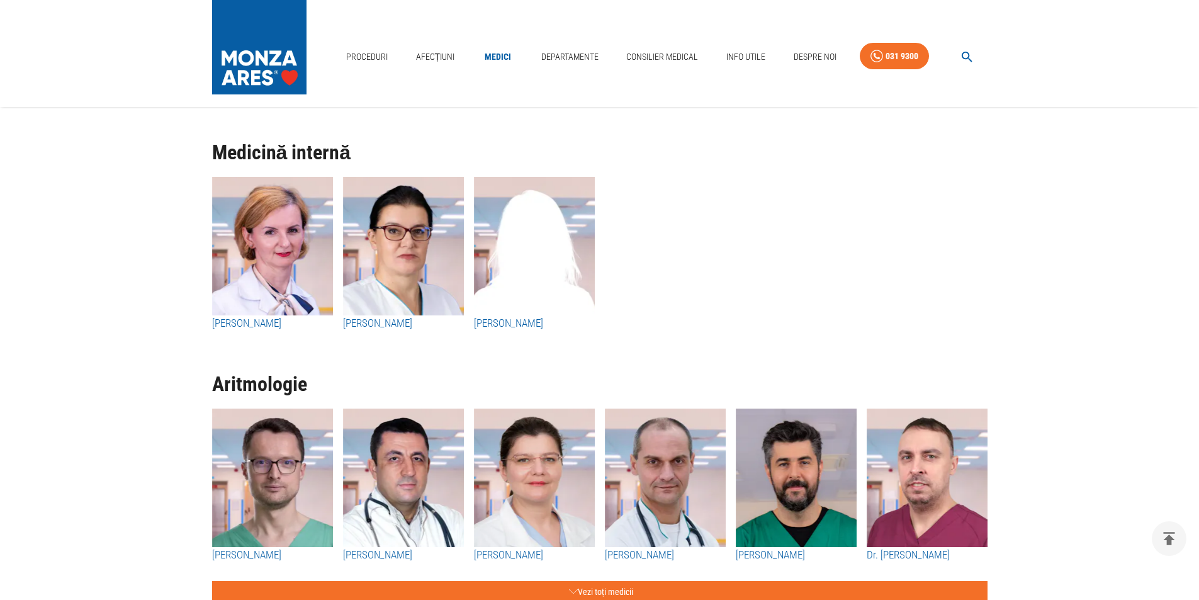
scroll to position [5539, 0]
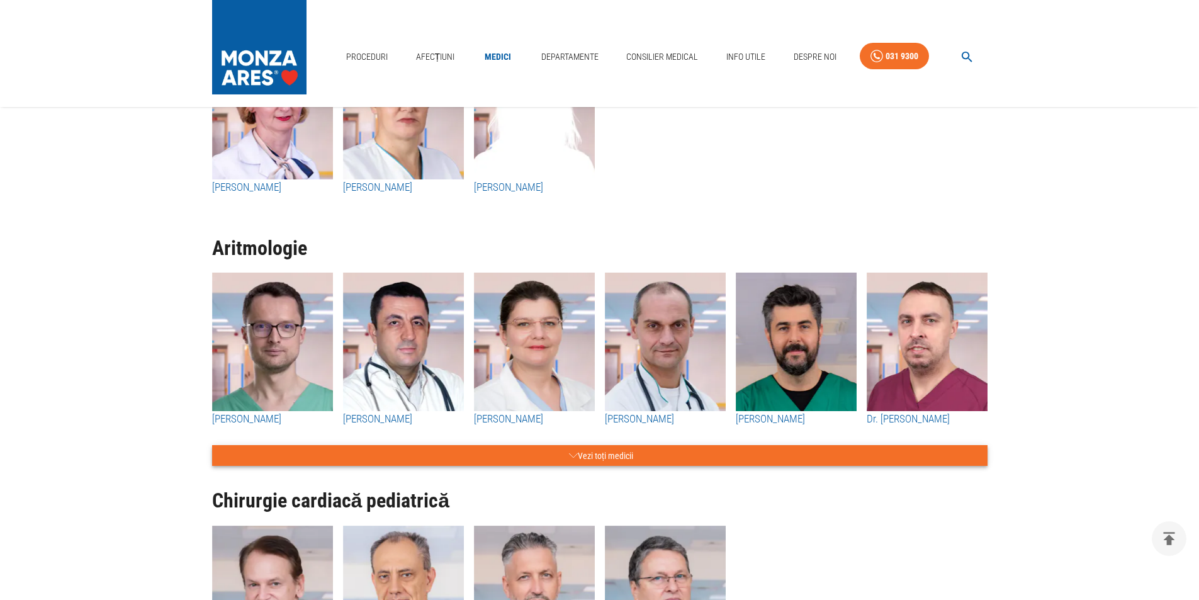
click at [481, 445] on button "Vezi toți medicii" at bounding box center [599, 455] width 775 height 21
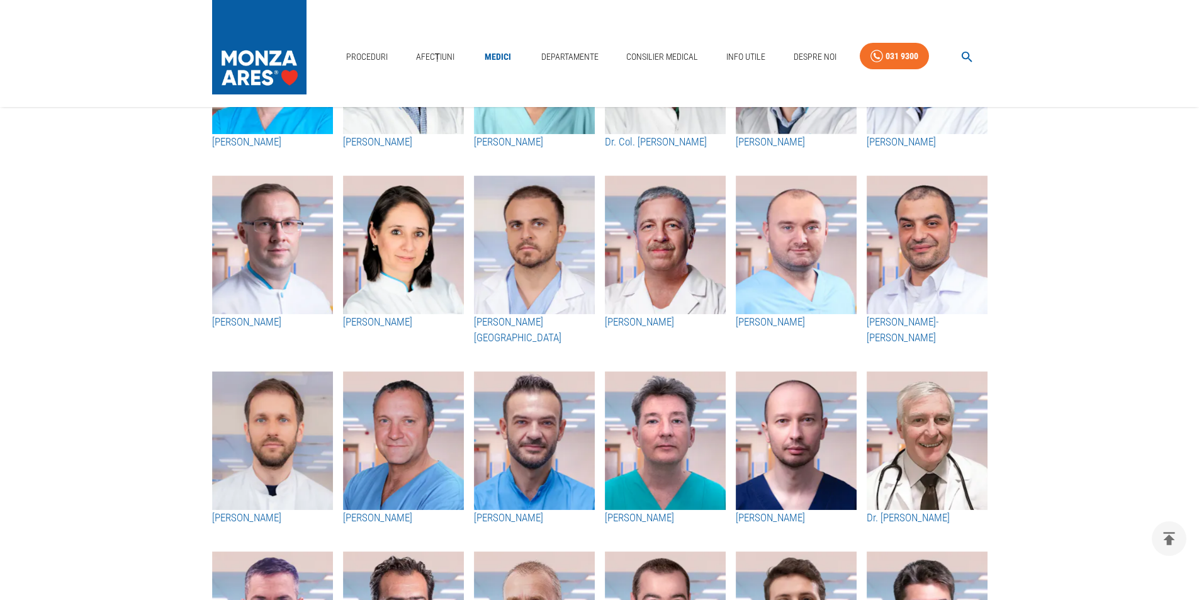
scroll to position [483, 0]
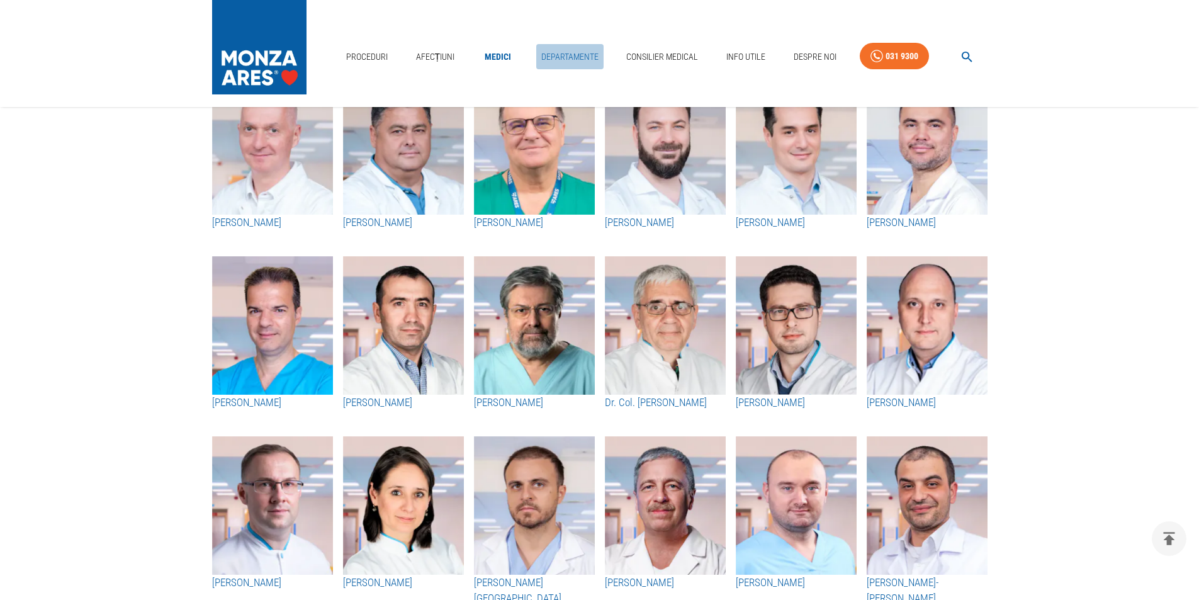
click at [568, 50] on link "Departamente" at bounding box center [569, 57] width 67 height 26
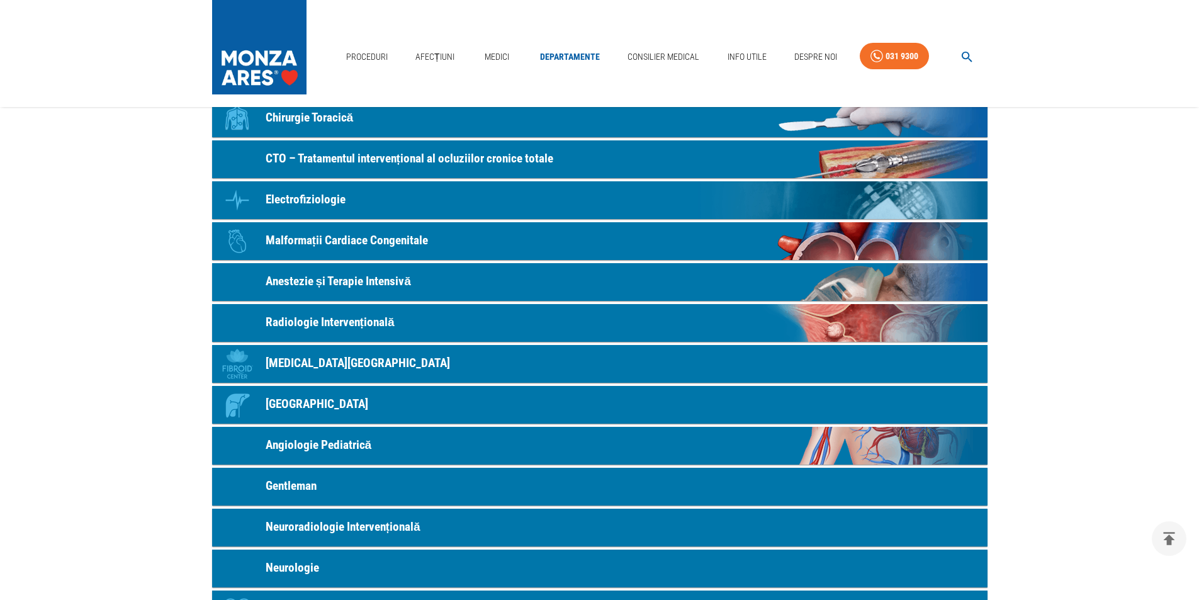
scroll to position [441, 0]
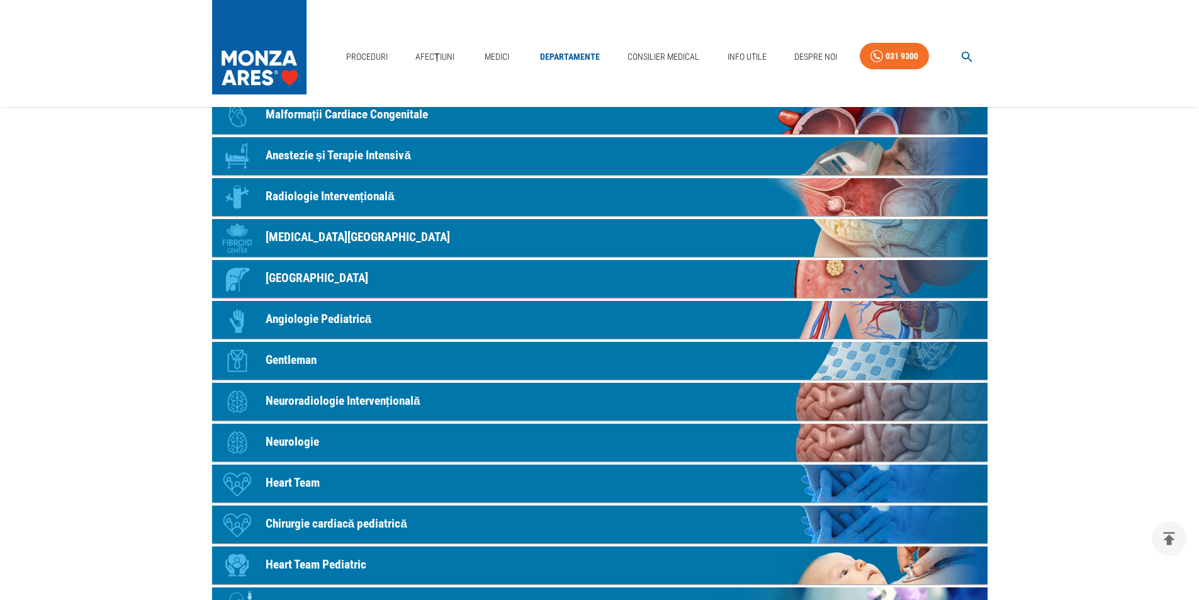
click at [300, 437] on p "Neurologie" at bounding box center [292, 442] width 53 height 18
